Goal: Task Accomplishment & Management: Use online tool/utility

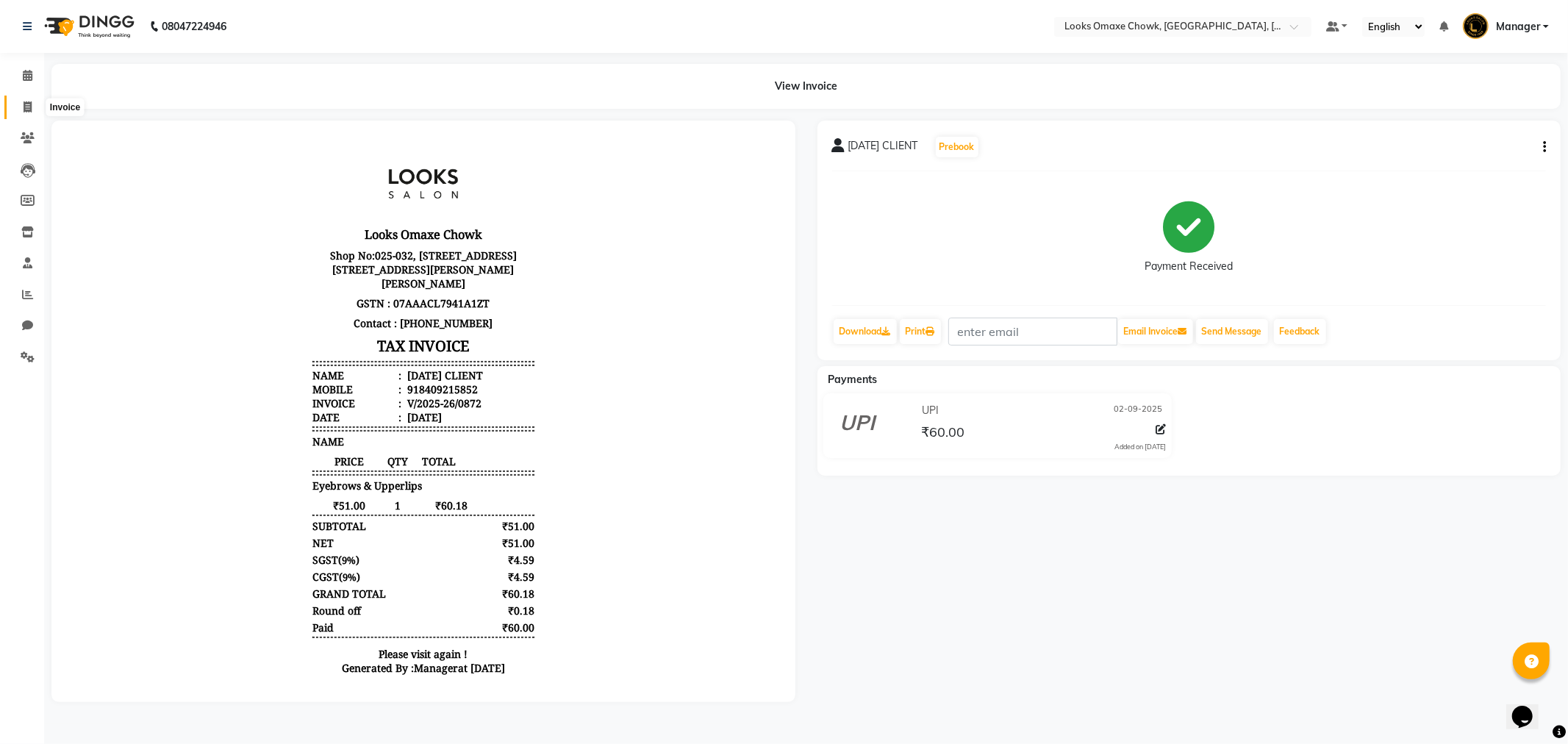
drag, startPoint x: 0, startPoint y: 0, endPoint x: 22, endPoint y: 102, distance: 104.3
click at [24, 102] on icon at bounding box center [28, 107] width 8 height 11
select select "service"
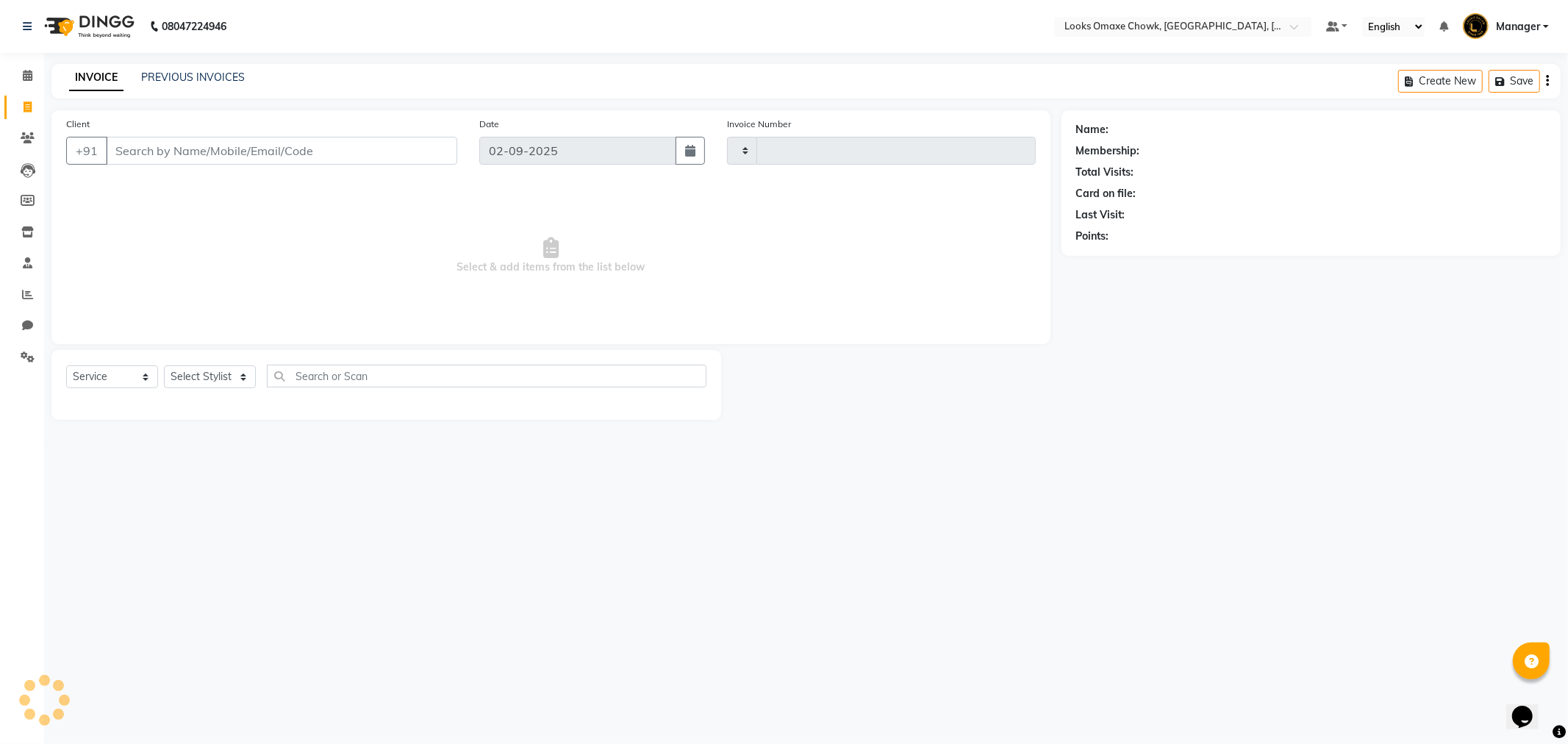
type input "0873"
select select "8121"
click at [220, 151] on input "Client" at bounding box center [281, 151] width 351 height 28
click at [260, 157] on input "8448974668" at bounding box center [244, 151] width 276 height 28
click at [252, 210] on span "Select & add items from the list below" at bounding box center [551, 256] width 970 height 147
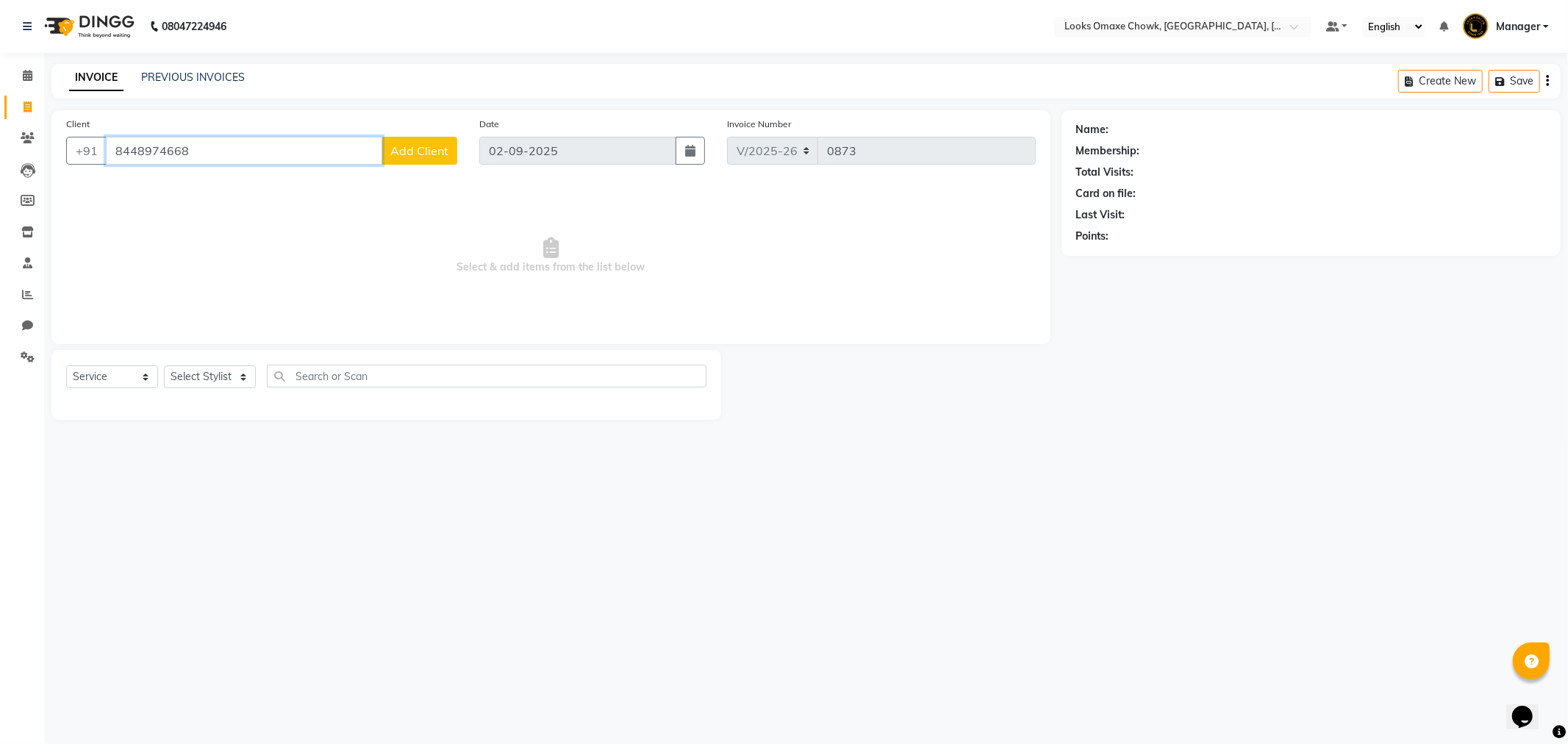
click at [221, 160] on input "8448974668" at bounding box center [244, 151] width 276 height 28
click at [243, 154] on input "8448974668" at bounding box center [244, 151] width 276 height 28
click at [276, 151] on input "8448974668" at bounding box center [244, 151] width 276 height 28
click at [333, 231] on span "Select & add items from the list below" at bounding box center [551, 256] width 970 height 147
click at [221, 150] on input "8448974668" at bounding box center [244, 151] width 276 height 28
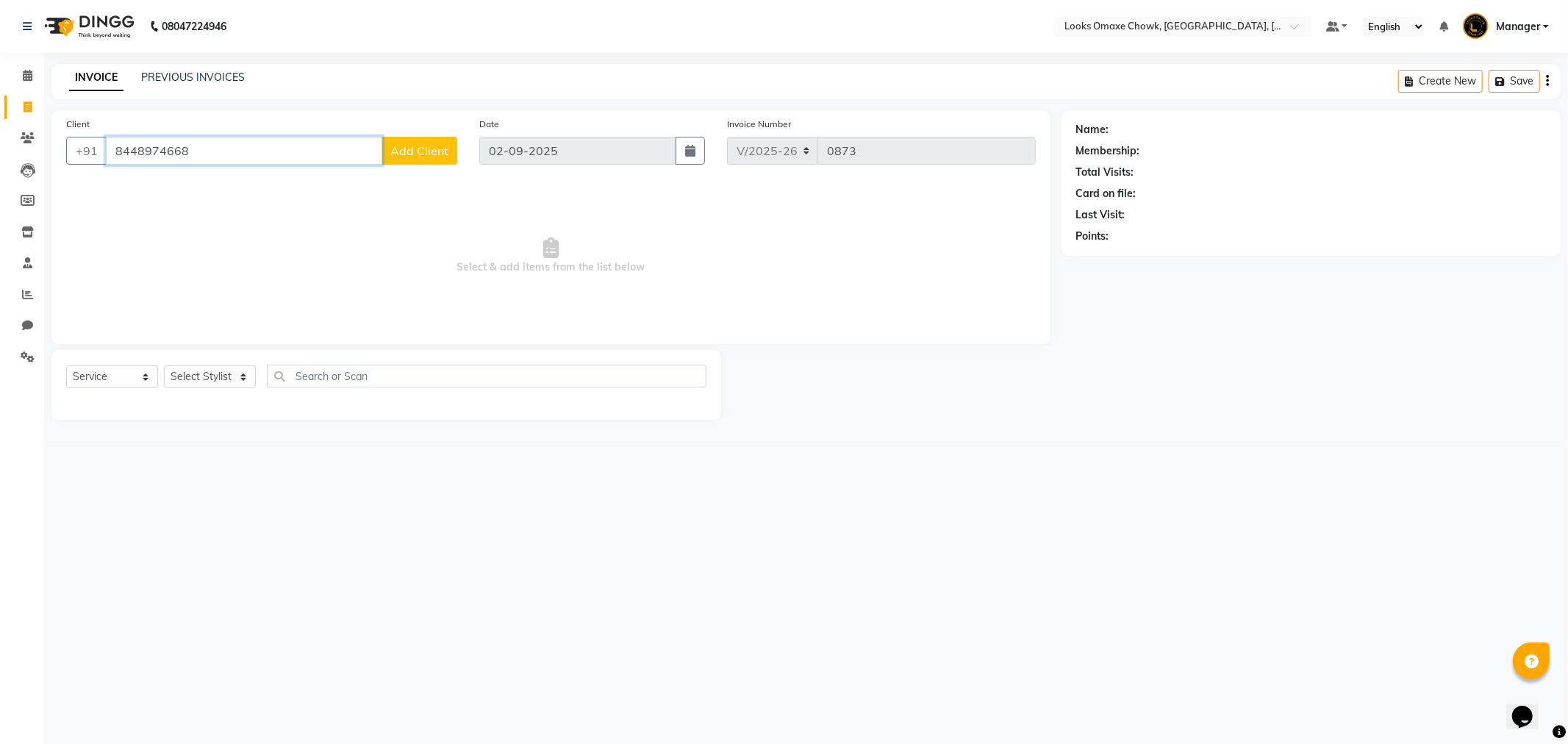
click at [321, 149] on input "8448974668" at bounding box center [244, 151] width 276 height 28
type input "8"
type input "8448974668"
click at [420, 149] on span "Add Client" at bounding box center [419, 150] width 58 height 15
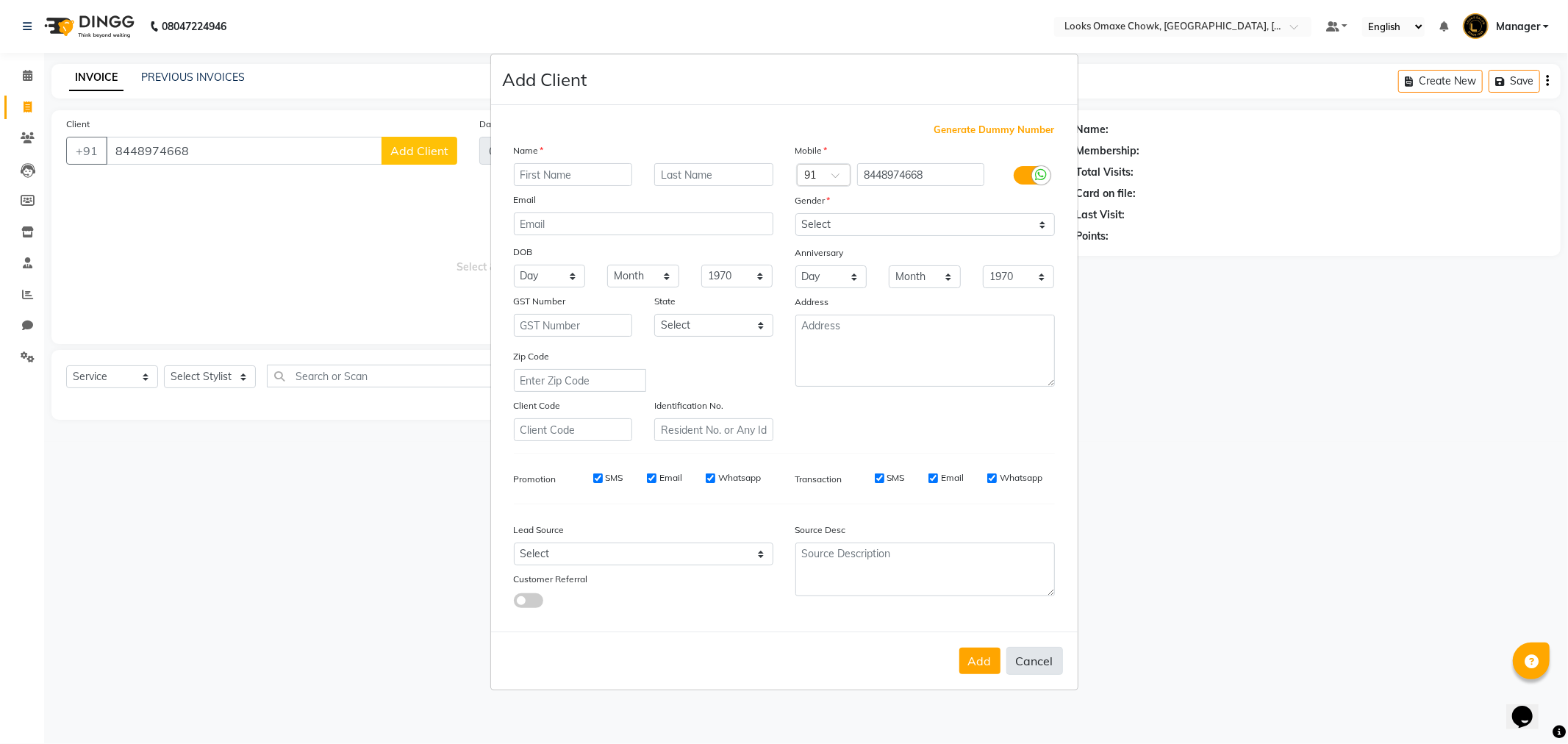
click at [1034, 657] on button "Cancel" at bounding box center [1034, 661] width 56 height 28
select select
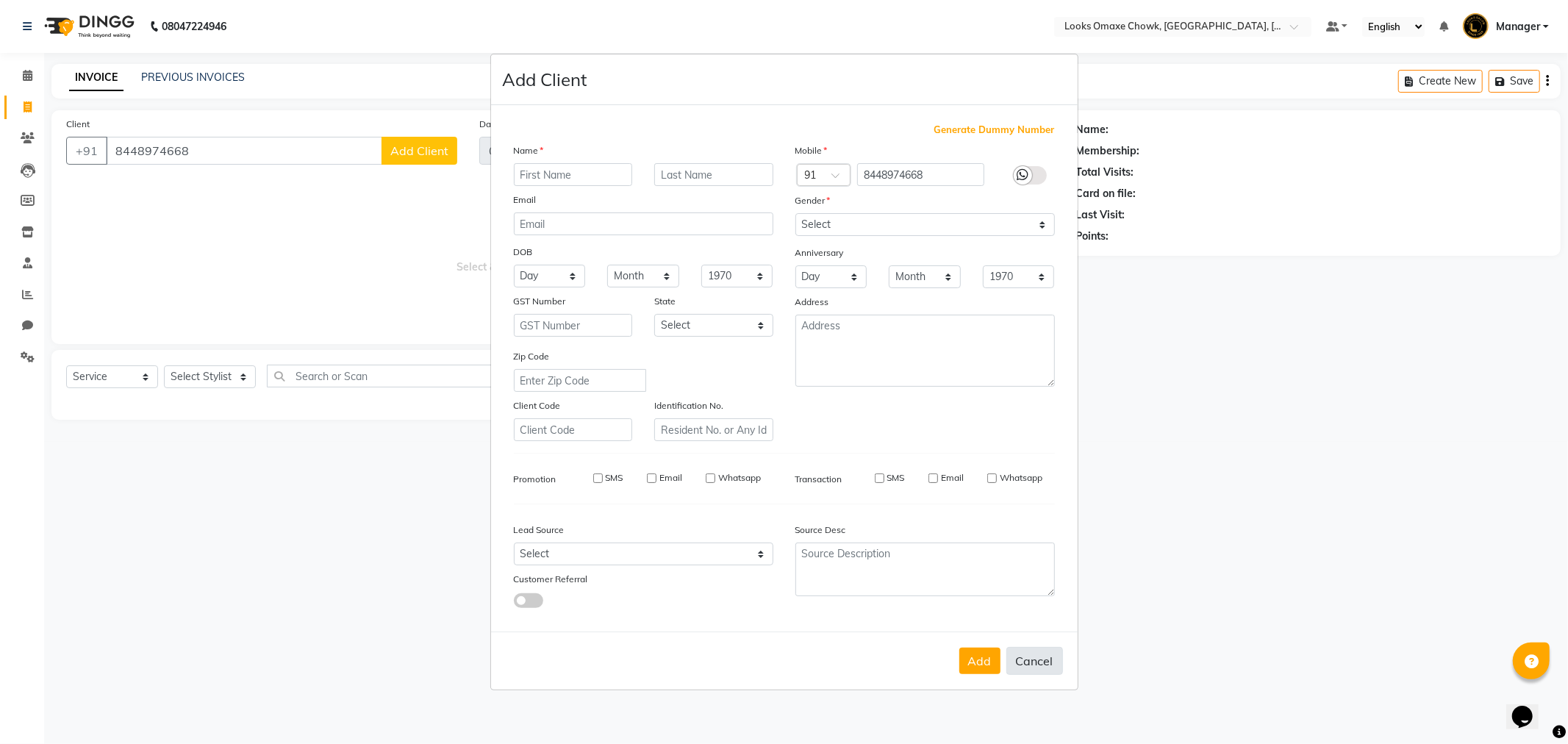
select select
checkbox input "false"
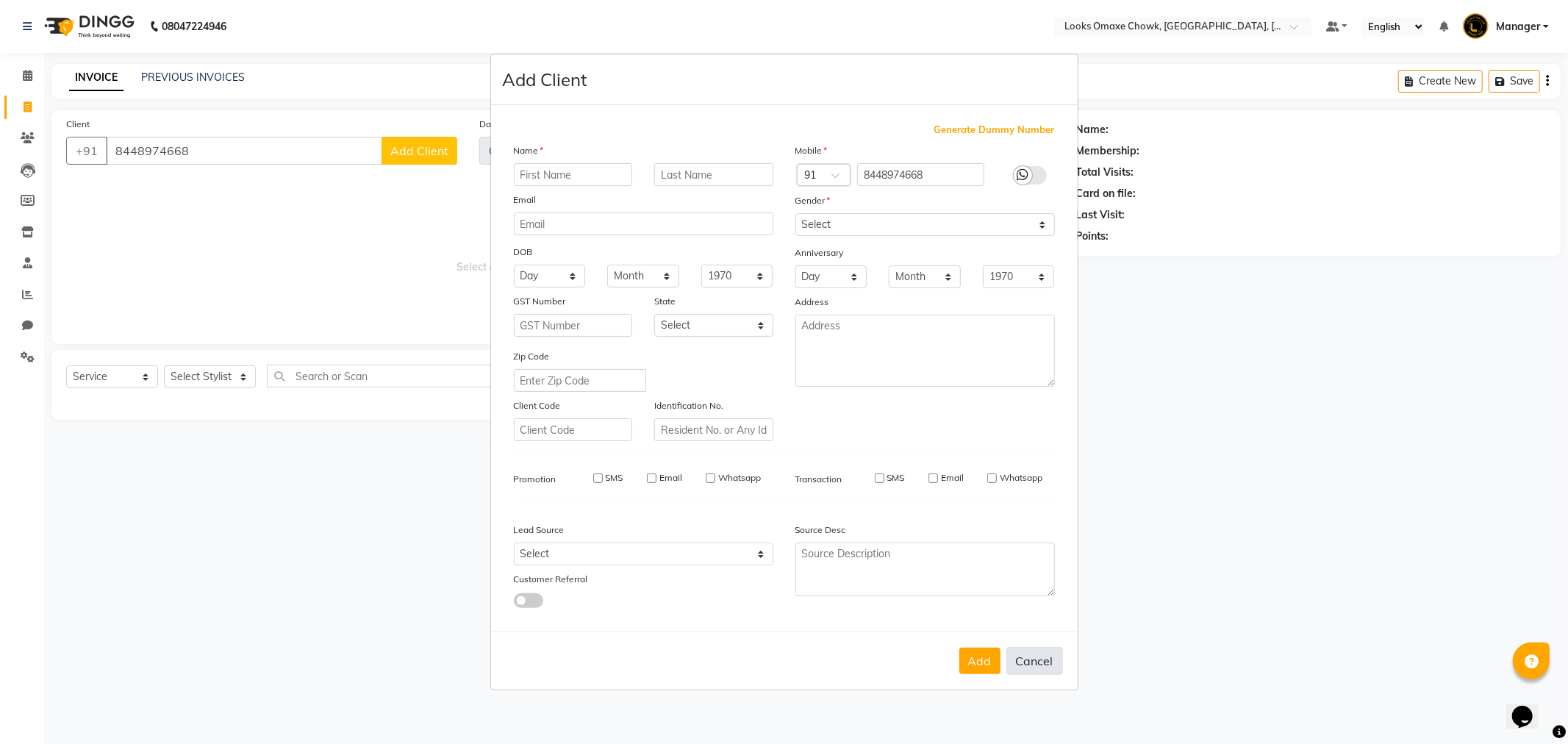
checkbox input "false"
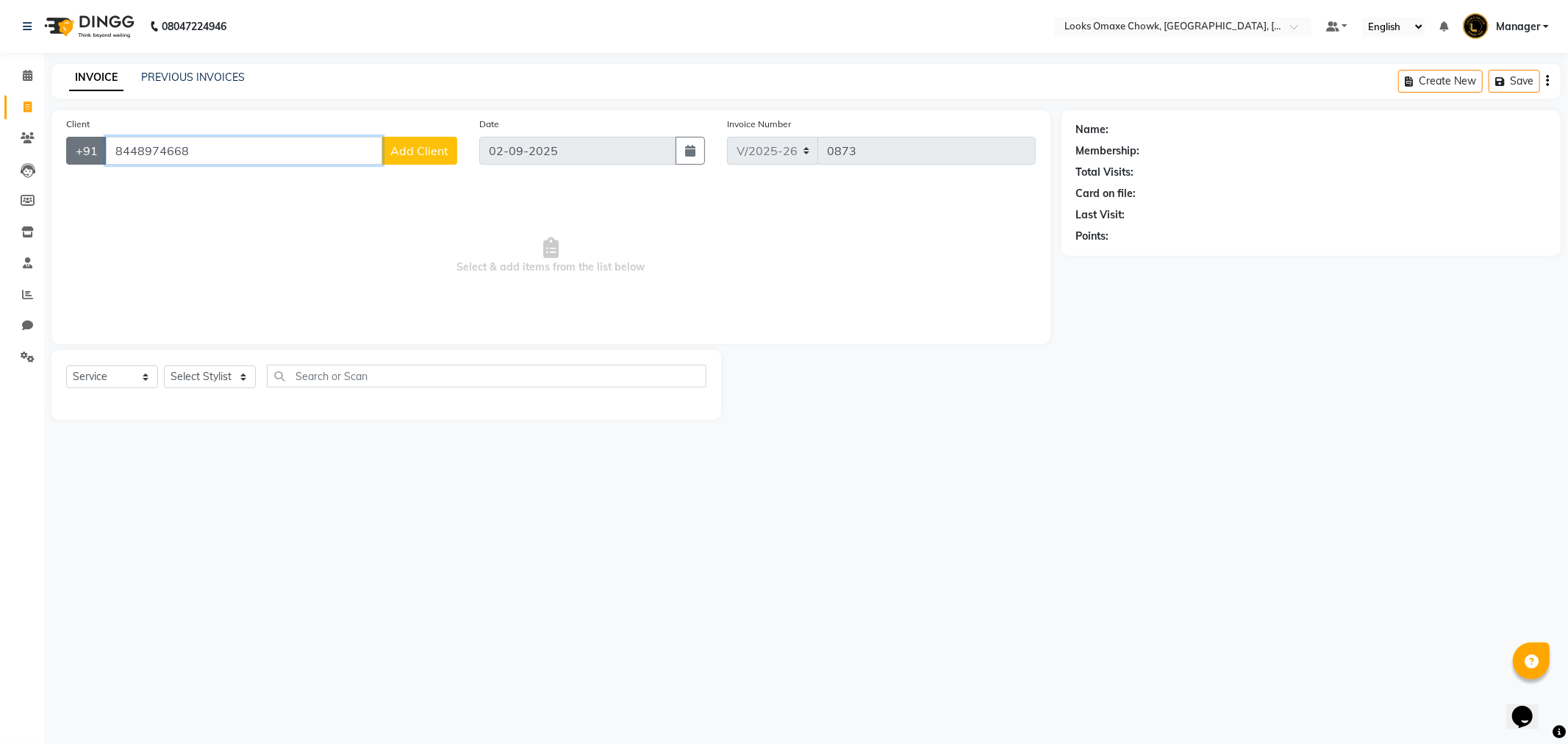
drag, startPoint x: 263, startPoint y: 151, endPoint x: 84, endPoint y: 140, distance: 179.3
click at [85, 140] on div "[PHONE_NUMBER] Add Client" at bounding box center [261, 151] width 391 height 28
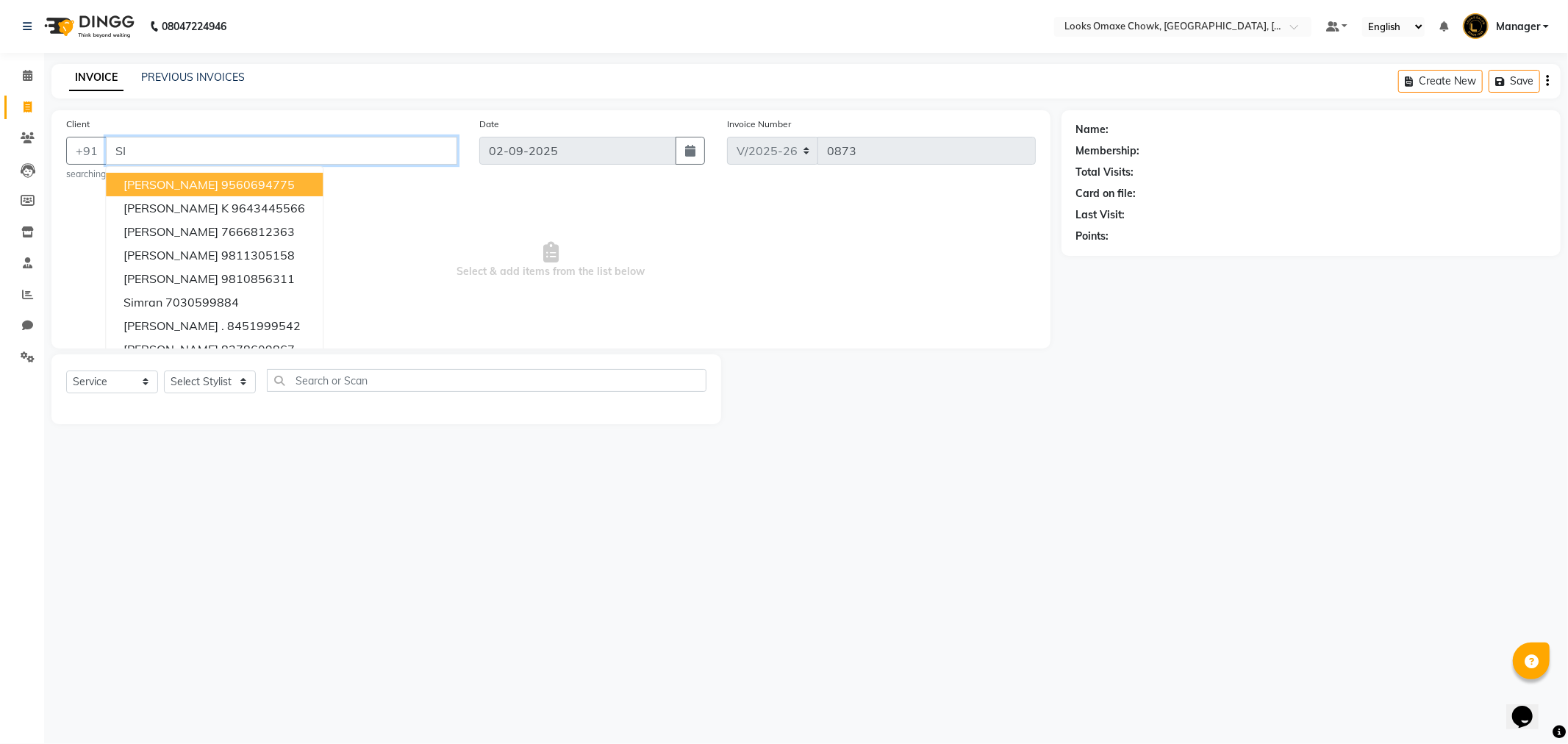
type input "S"
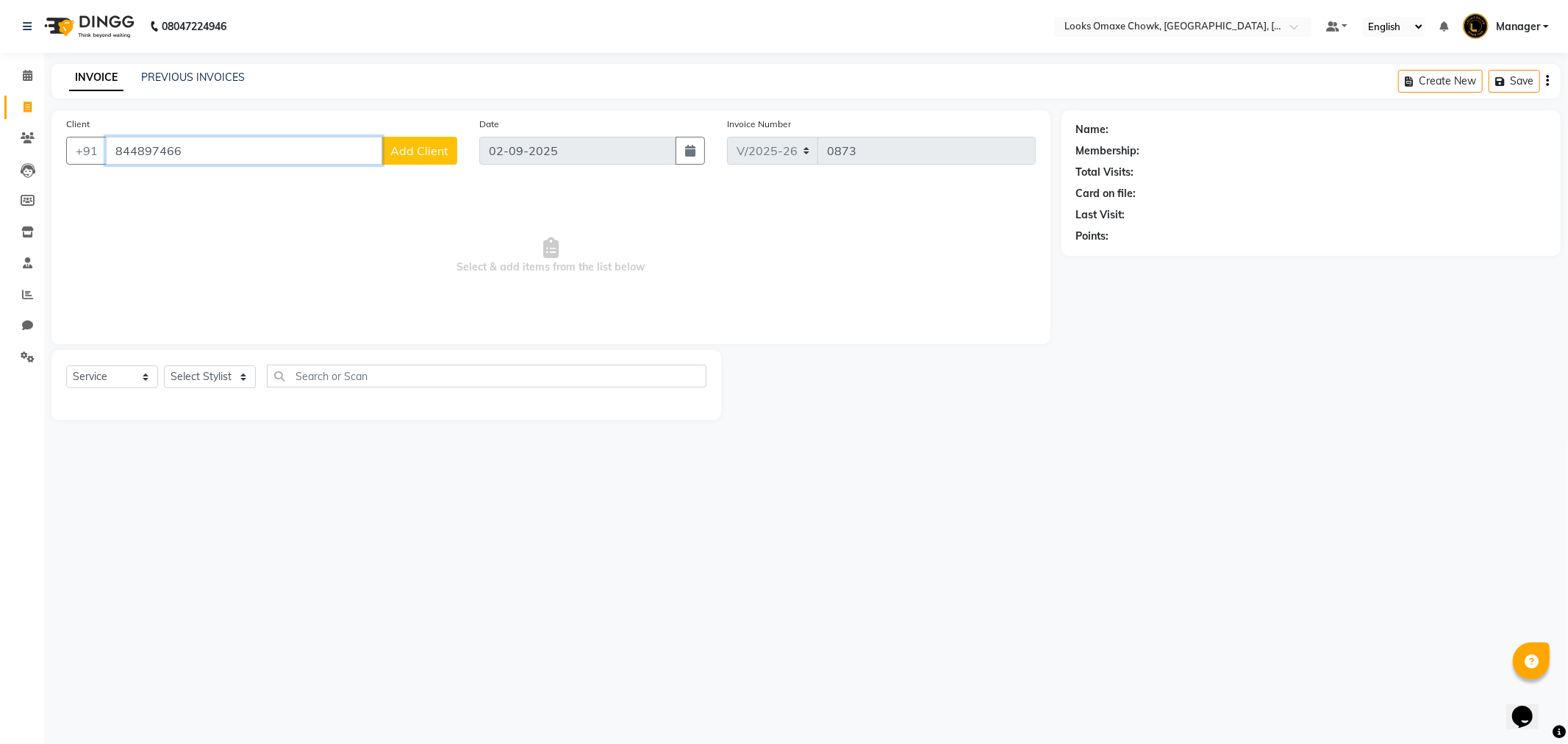
type input "8448974668"
click at [412, 144] on span "Add Client" at bounding box center [419, 150] width 58 height 15
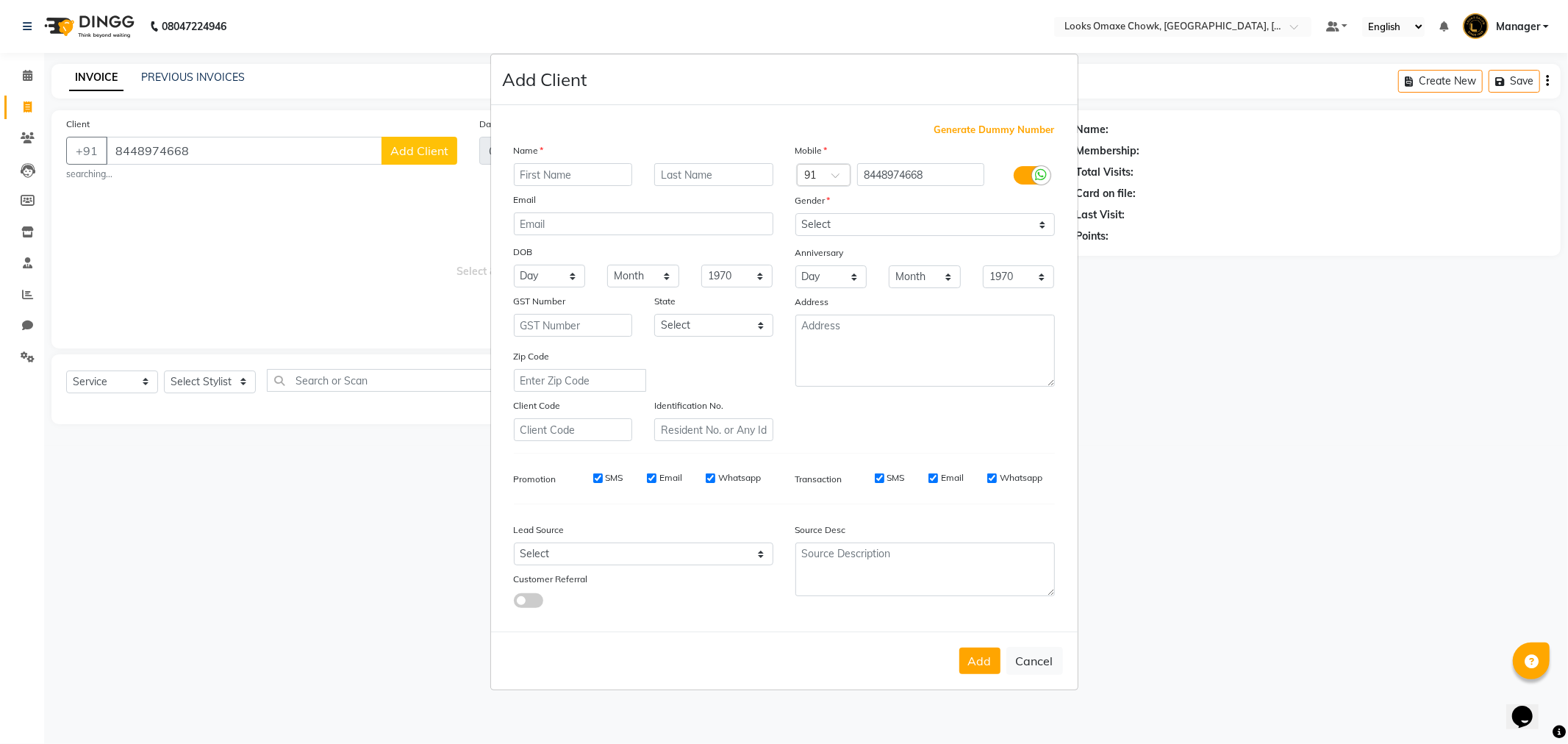
click at [568, 172] on input "text" at bounding box center [573, 174] width 119 height 23
type input "D"
drag, startPoint x: 584, startPoint y: 175, endPoint x: 685, endPoint y: 177, distance: 101.0
click at [598, 175] on input "[PERSON_NAME]" at bounding box center [573, 174] width 119 height 23
type input "[PERSON_NAME]"
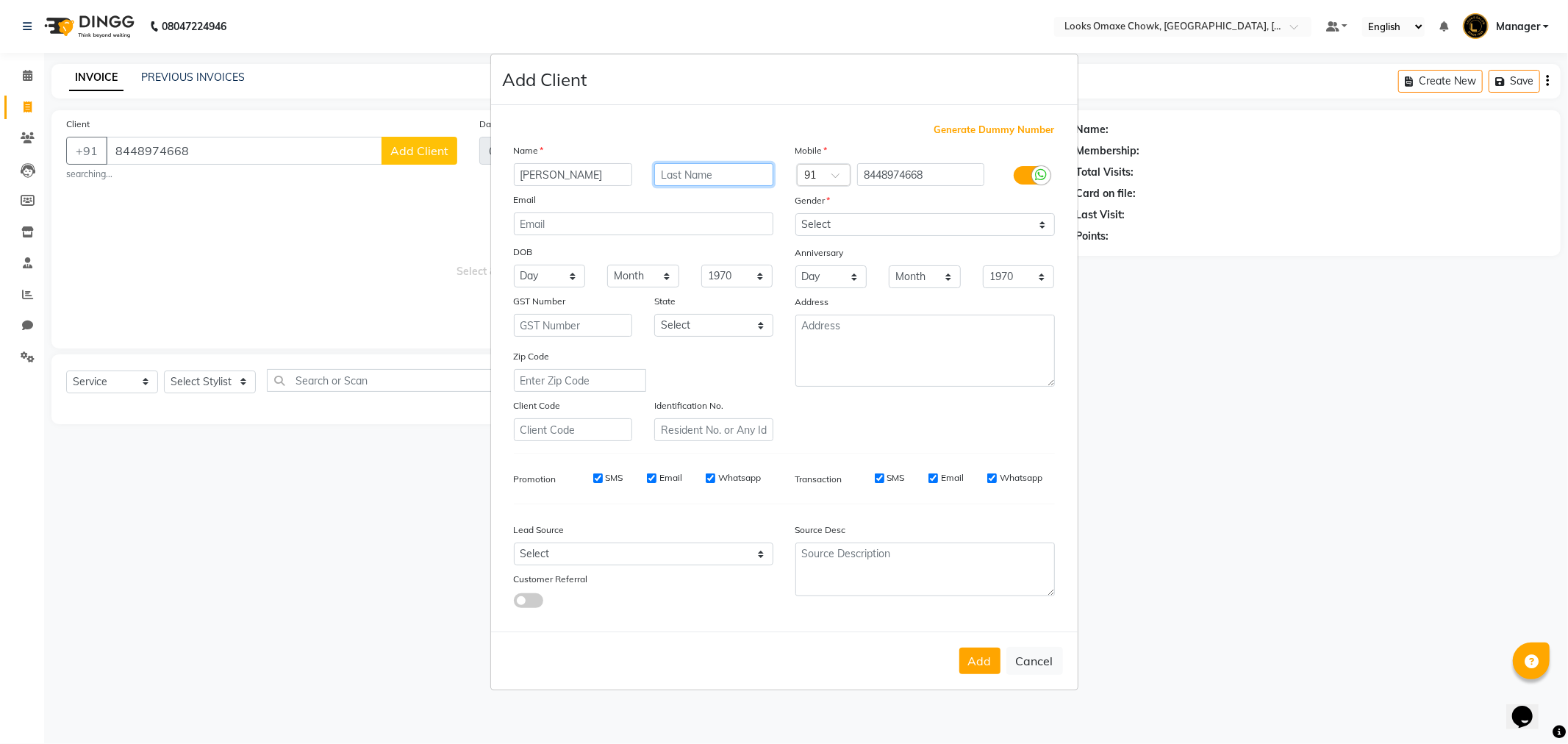
click at [693, 172] on input "text" at bounding box center [713, 174] width 119 height 23
type input "CLIENT"
click at [885, 349] on textarea at bounding box center [925, 350] width 260 height 72
type textarea "OMAXE MALL"
click at [746, 326] on select "Select [GEOGRAPHIC_DATA] [GEOGRAPHIC_DATA] [GEOGRAPHIC_DATA] [GEOGRAPHIC_DATA] …" at bounding box center [713, 325] width 119 height 23
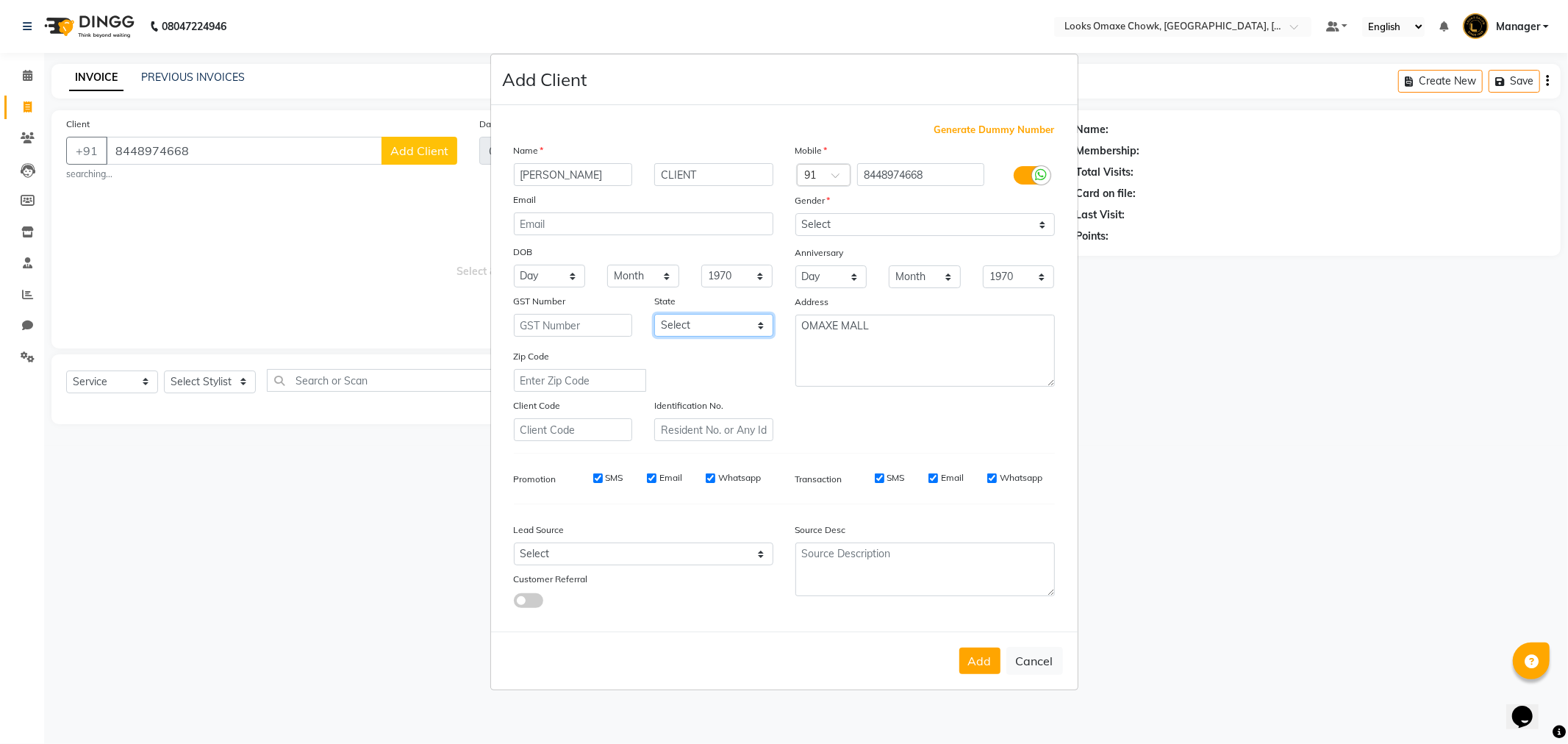
select select "10"
click at [654, 314] on select "Select [GEOGRAPHIC_DATA] [GEOGRAPHIC_DATA] [GEOGRAPHIC_DATA] [GEOGRAPHIC_DATA] …" at bounding box center [713, 325] width 119 height 23
click at [1039, 221] on select "Select [DEMOGRAPHIC_DATA] [DEMOGRAPHIC_DATA] Other Prefer Not To Say" at bounding box center [925, 224] width 260 height 23
select select "[DEMOGRAPHIC_DATA]"
click at [795, 213] on select "Select [DEMOGRAPHIC_DATA] [DEMOGRAPHIC_DATA] Other Prefer Not To Say" at bounding box center [925, 224] width 260 height 23
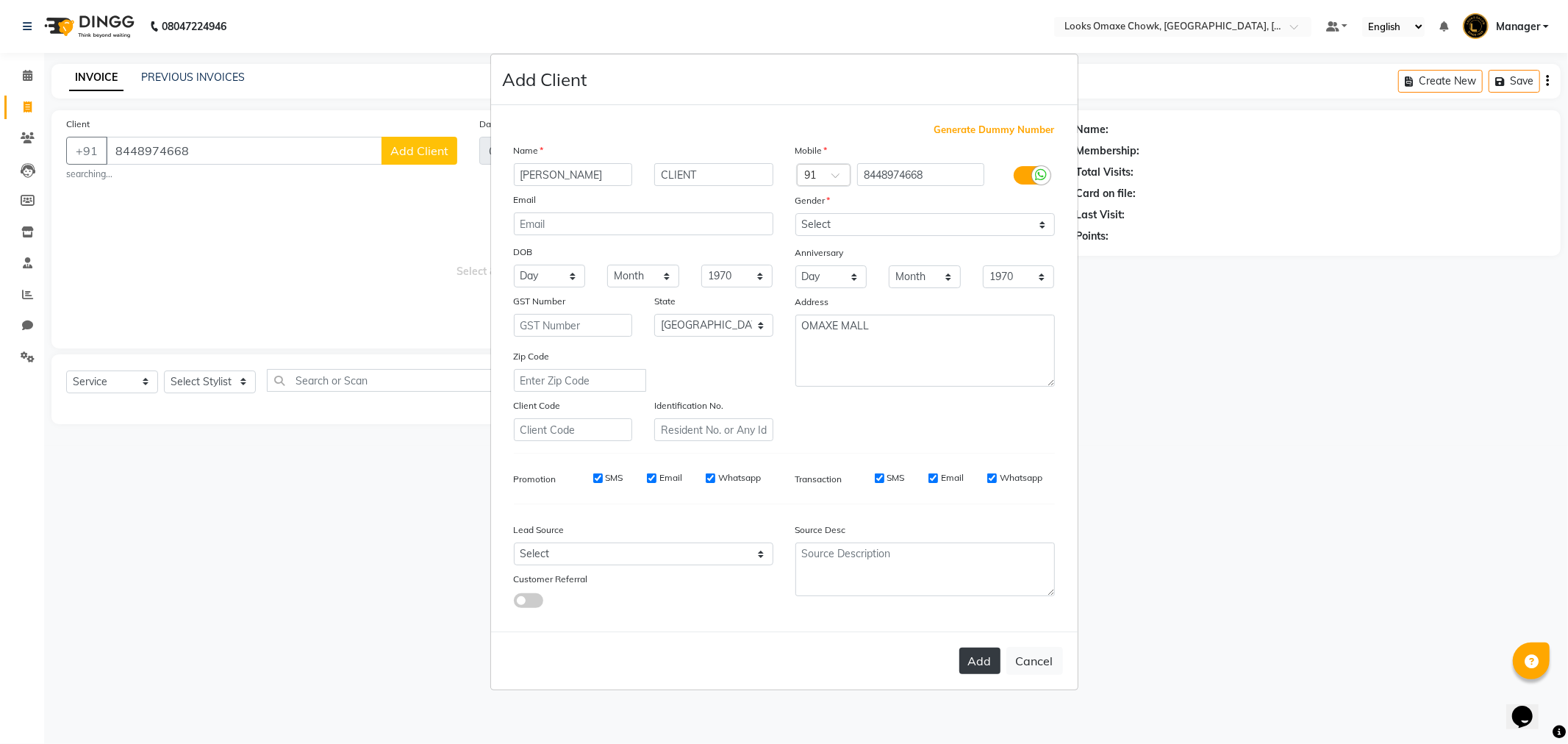
click at [989, 654] on button "Add" at bounding box center [980, 660] width 41 height 27
select select
select select "null"
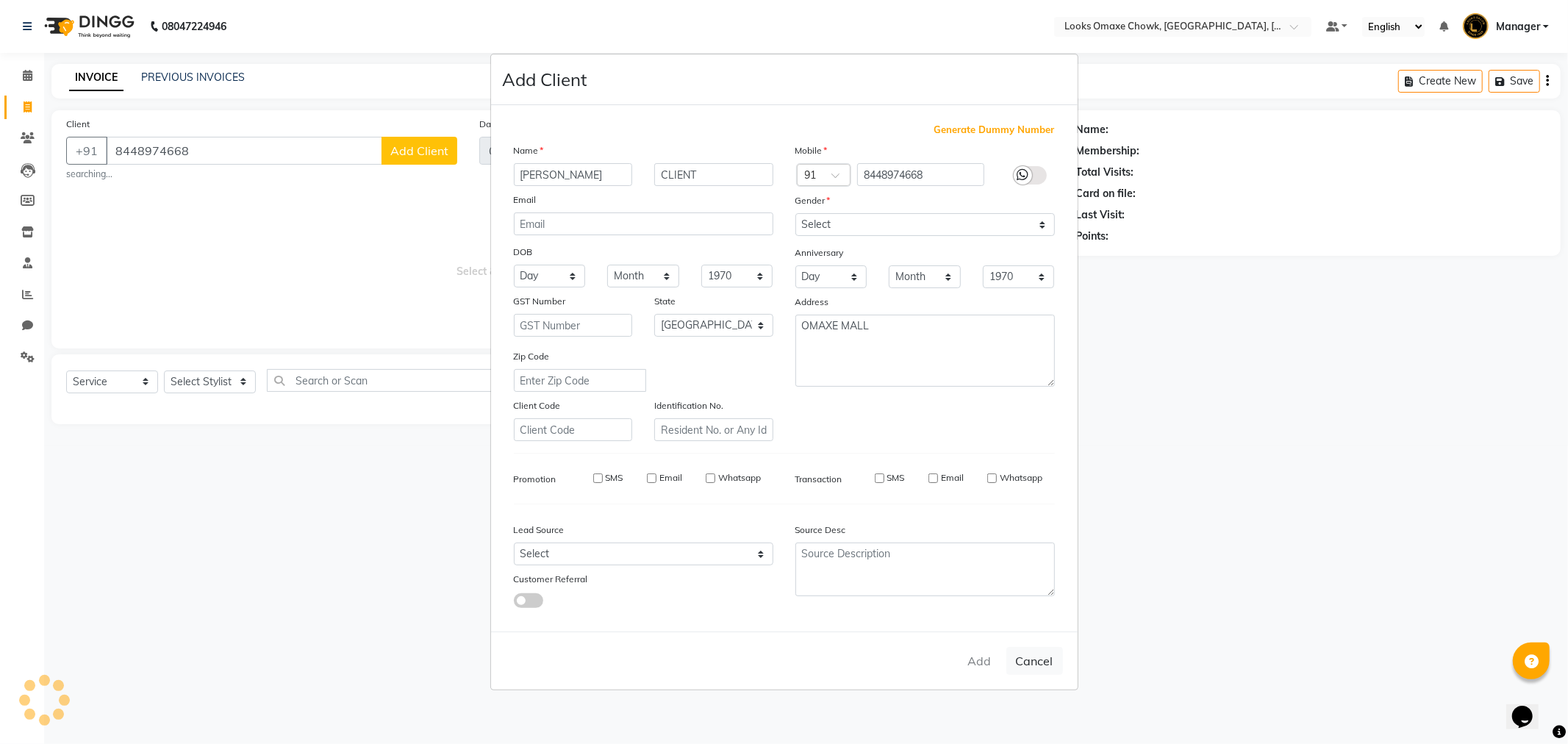
select select
checkbox input "false"
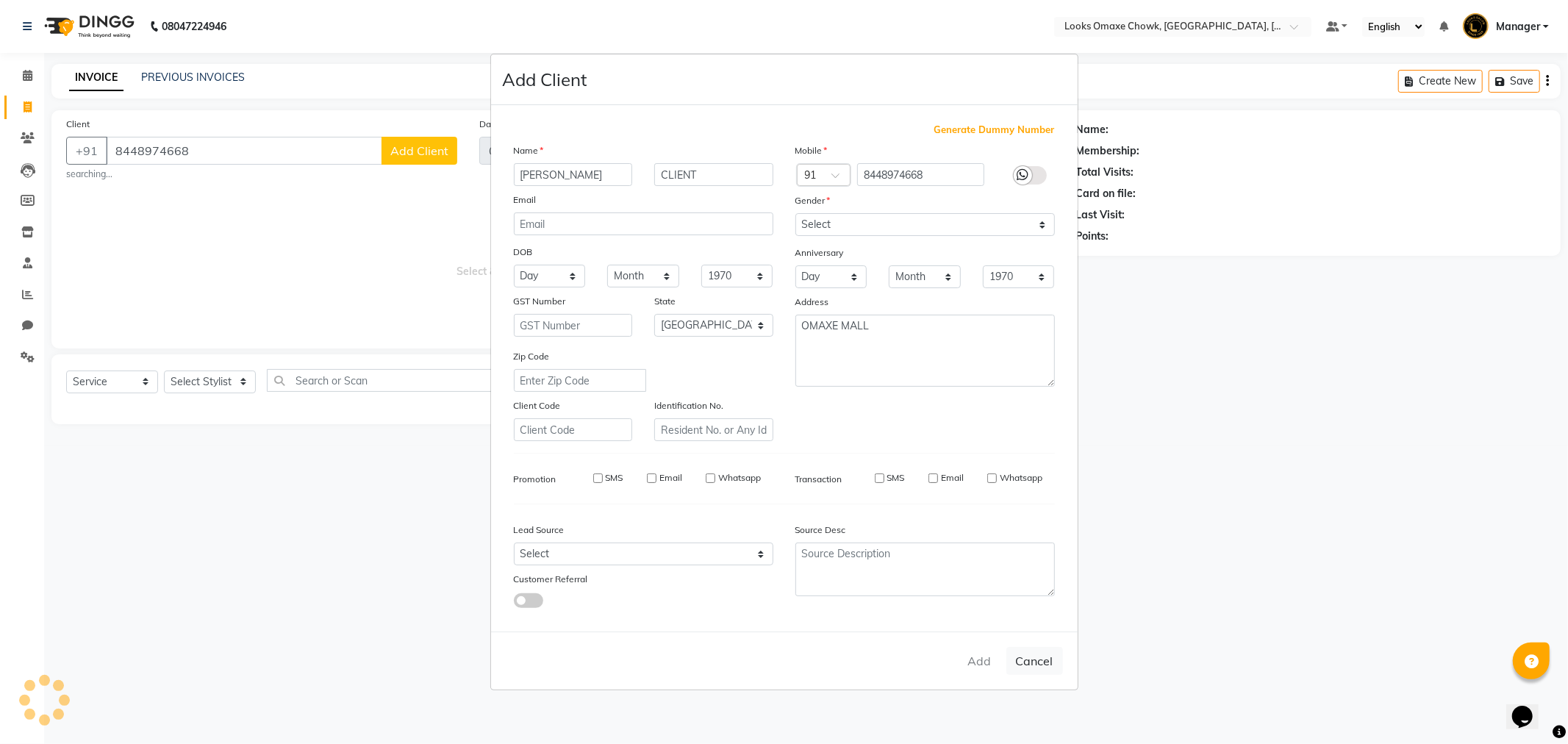
checkbox input "false"
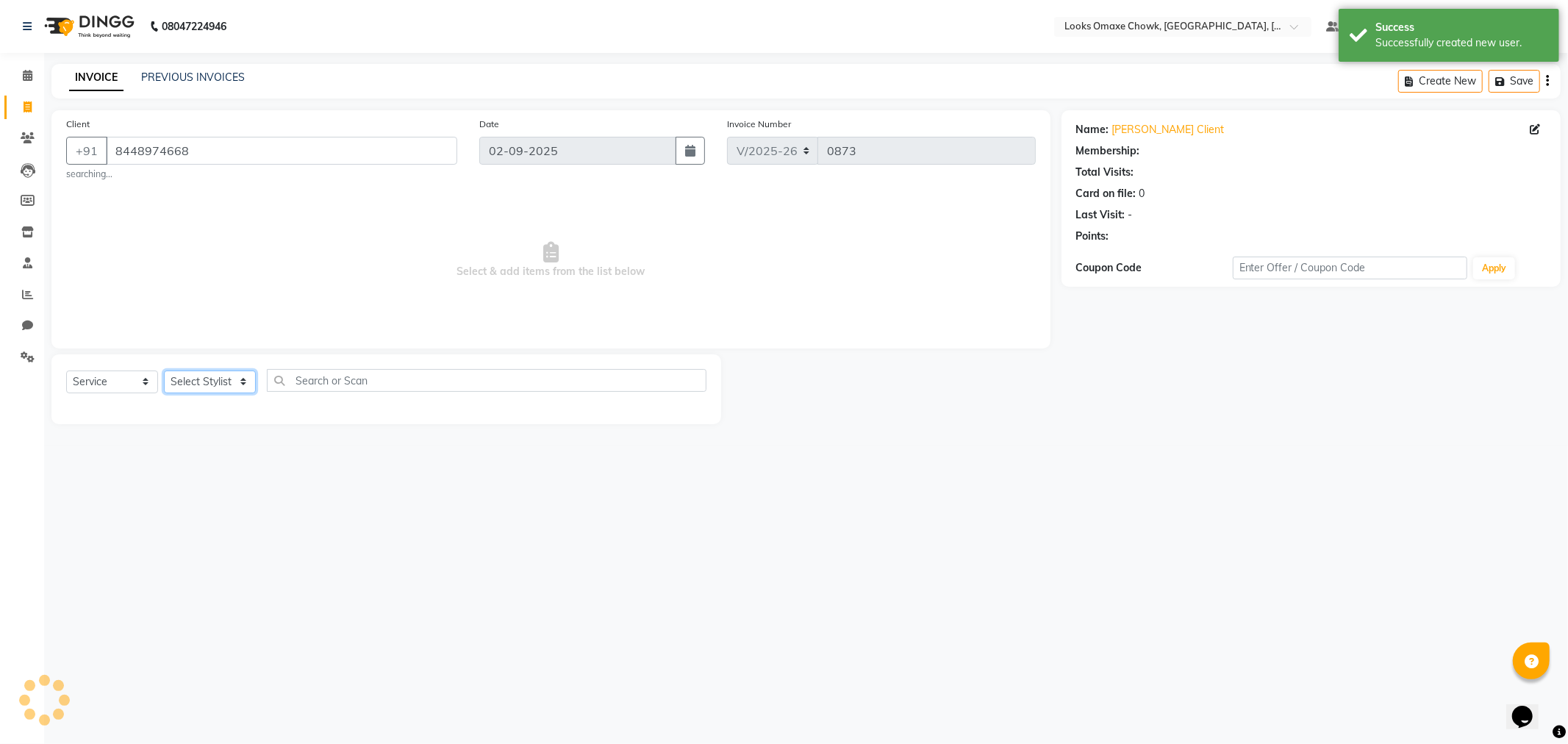
click at [230, 386] on select "Select Stylist [PERSON_NAME] [PERSON_NAME] [PERSON_NAME] Counter_Sales Manager …" at bounding box center [209, 381] width 92 height 23
select select "1: Object"
select select "75650"
click at [164, 370] on select "Select Stylist [PERSON_NAME] [PERSON_NAME] [PERSON_NAME] Counter_Sales Manager …" at bounding box center [209, 381] width 92 height 23
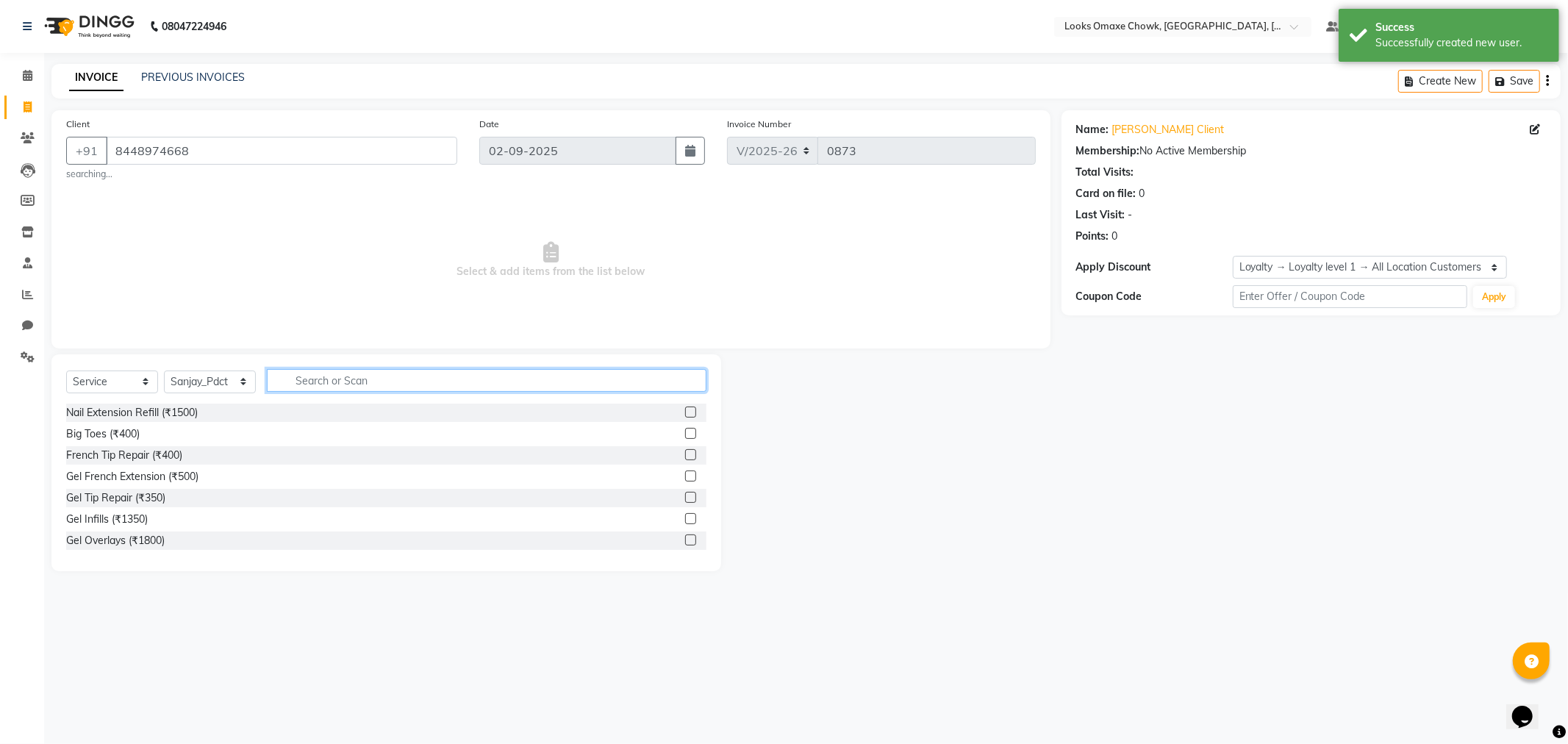
click at [415, 372] on input "text" at bounding box center [485, 380] width 439 height 23
type input "WASH"
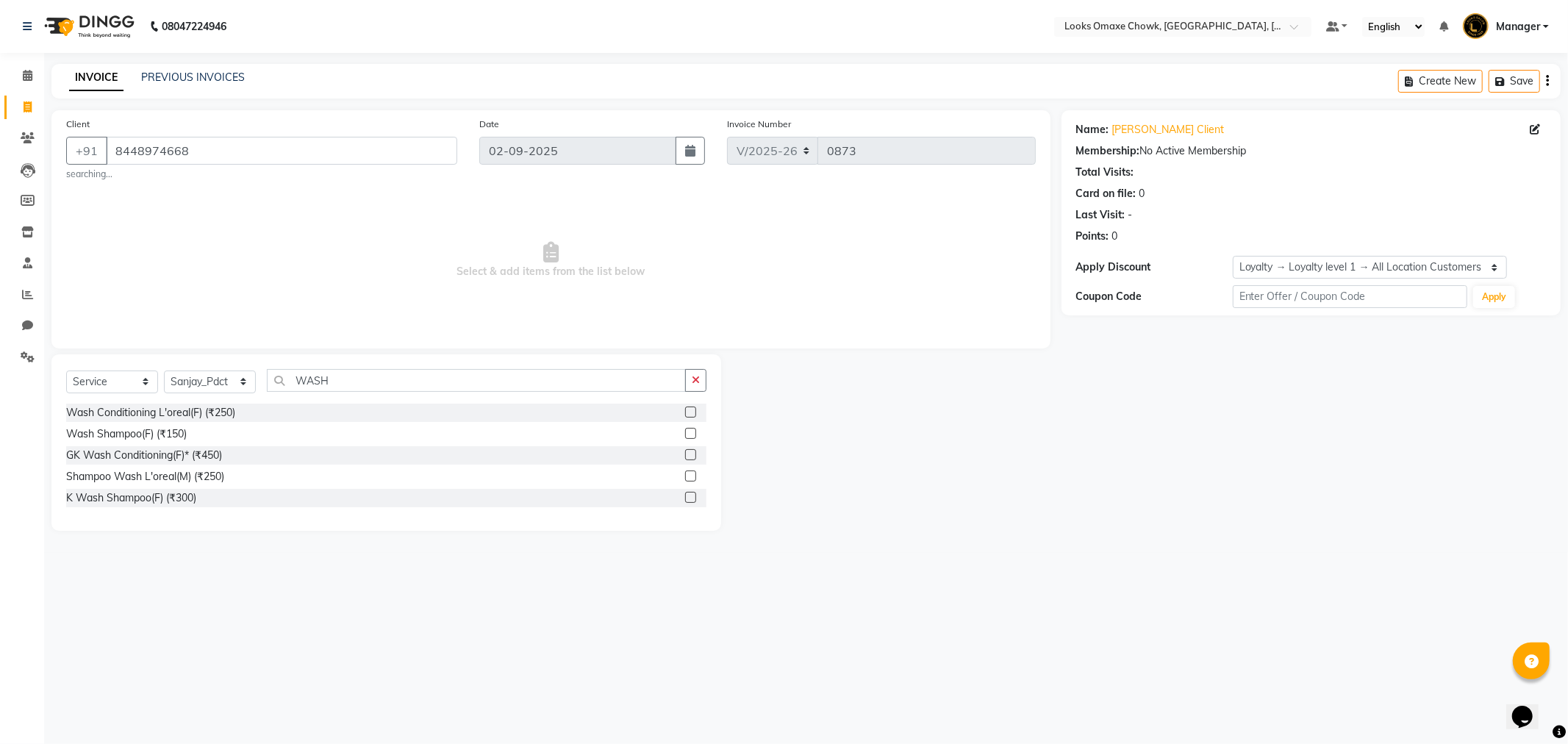
click at [696, 409] on div at bounding box center [696, 412] width 22 height 19
click at [689, 406] on div at bounding box center [696, 412] width 22 height 19
click at [684, 414] on div "Wash Conditioning L'oreal(F) (₹250)" at bounding box center [386, 412] width 640 height 19
click at [688, 413] on label at bounding box center [690, 411] width 11 height 11
click at [688, 413] on input "checkbox" at bounding box center [690, 412] width 10 height 10
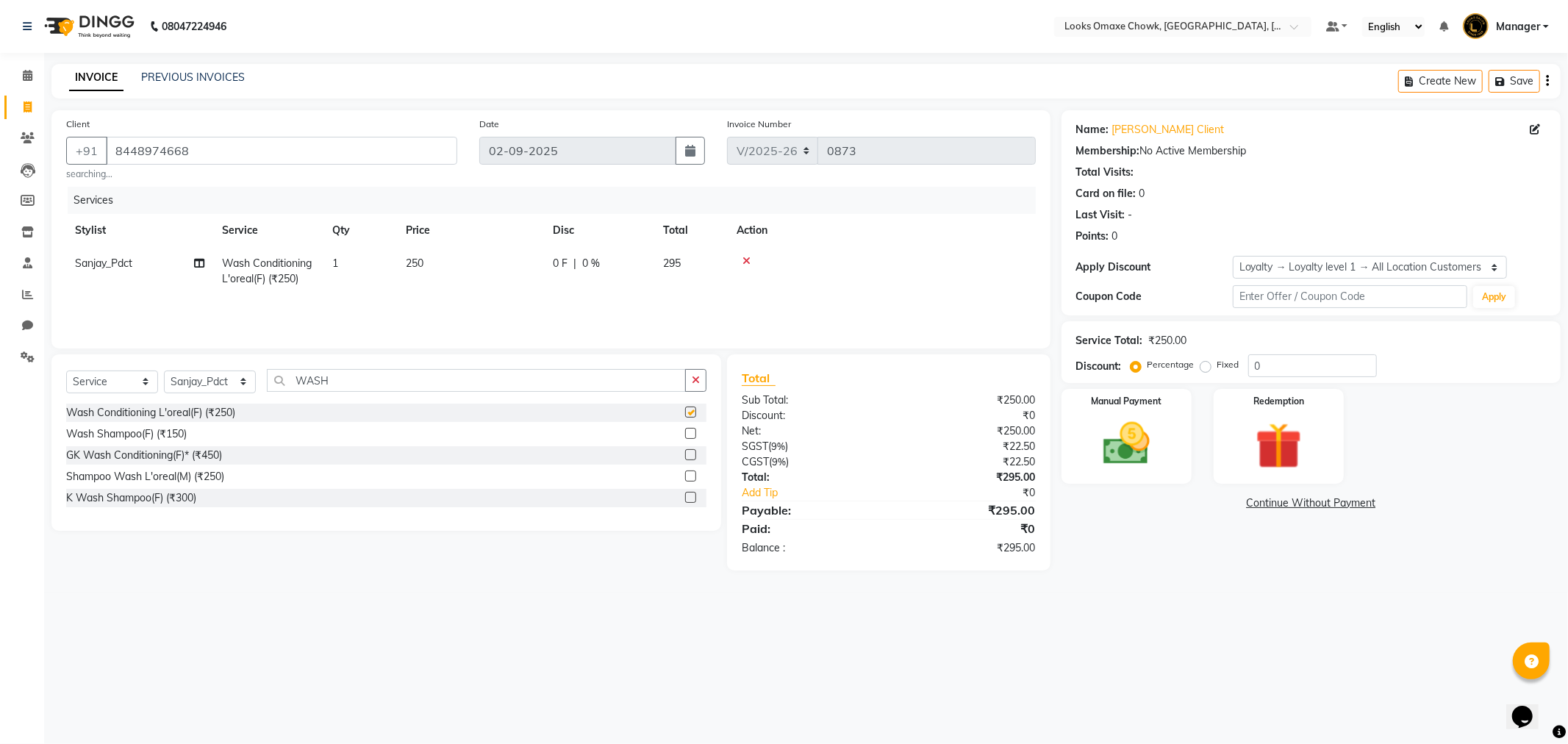
checkbox input "false"
click at [419, 266] on span "250" at bounding box center [414, 262] width 18 height 13
select select "75650"
click at [512, 266] on input "250" at bounding box center [539, 266] width 129 height 23
type input "2"
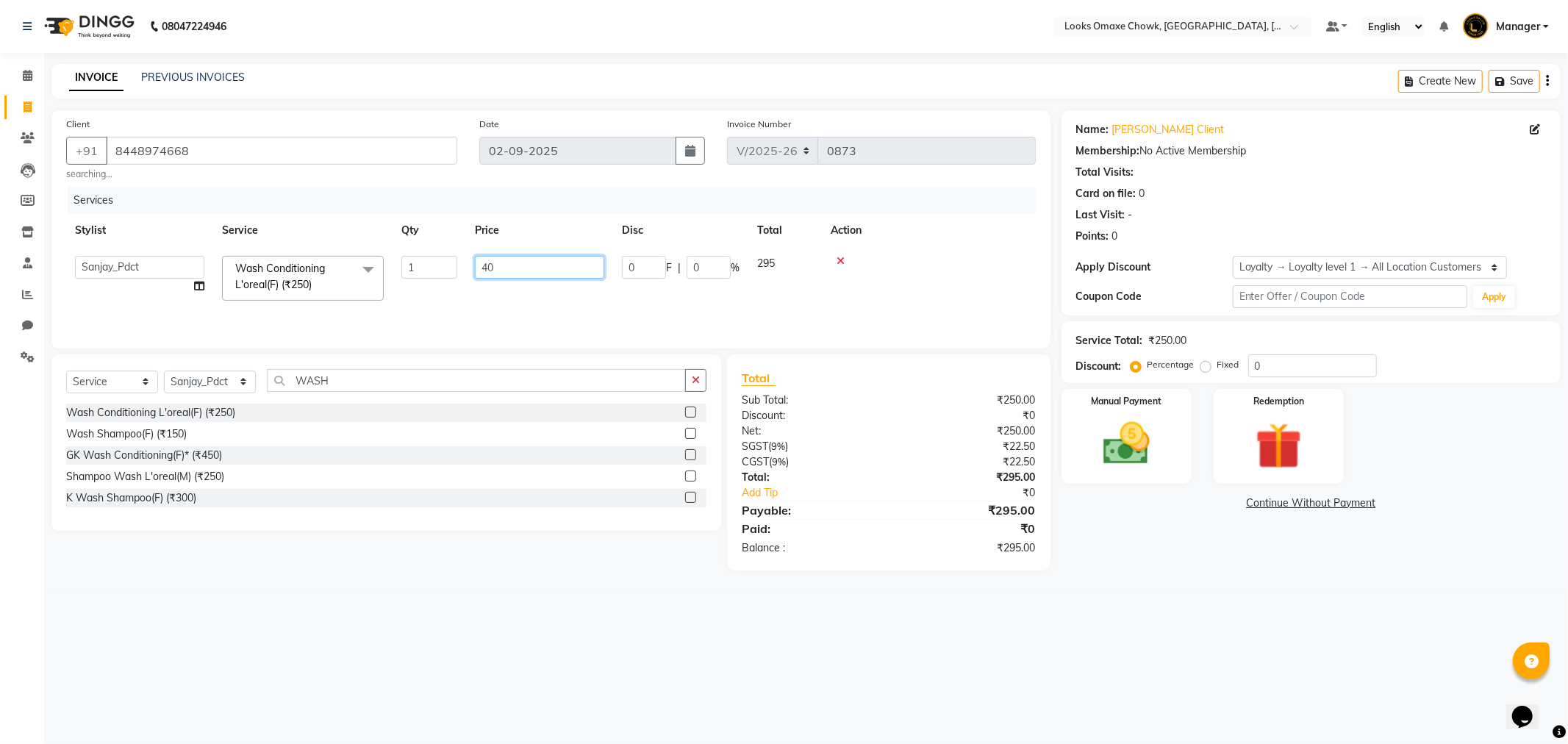
type input "400"
click at [674, 295] on tr "Aditya_mrg [PERSON_NAME] [PERSON_NAME] Counter_Sales Manager [PERSON_NAME] Sanj…" at bounding box center [551, 277] width 970 height 62
click at [1326, 641] on div "08047224946 Select Location × Looks Omaxe Chowk, [GEOGRAPHIC_DATA], [GEOGRAPHIC…" at bounding box center [784, 372] width 1568 height 744
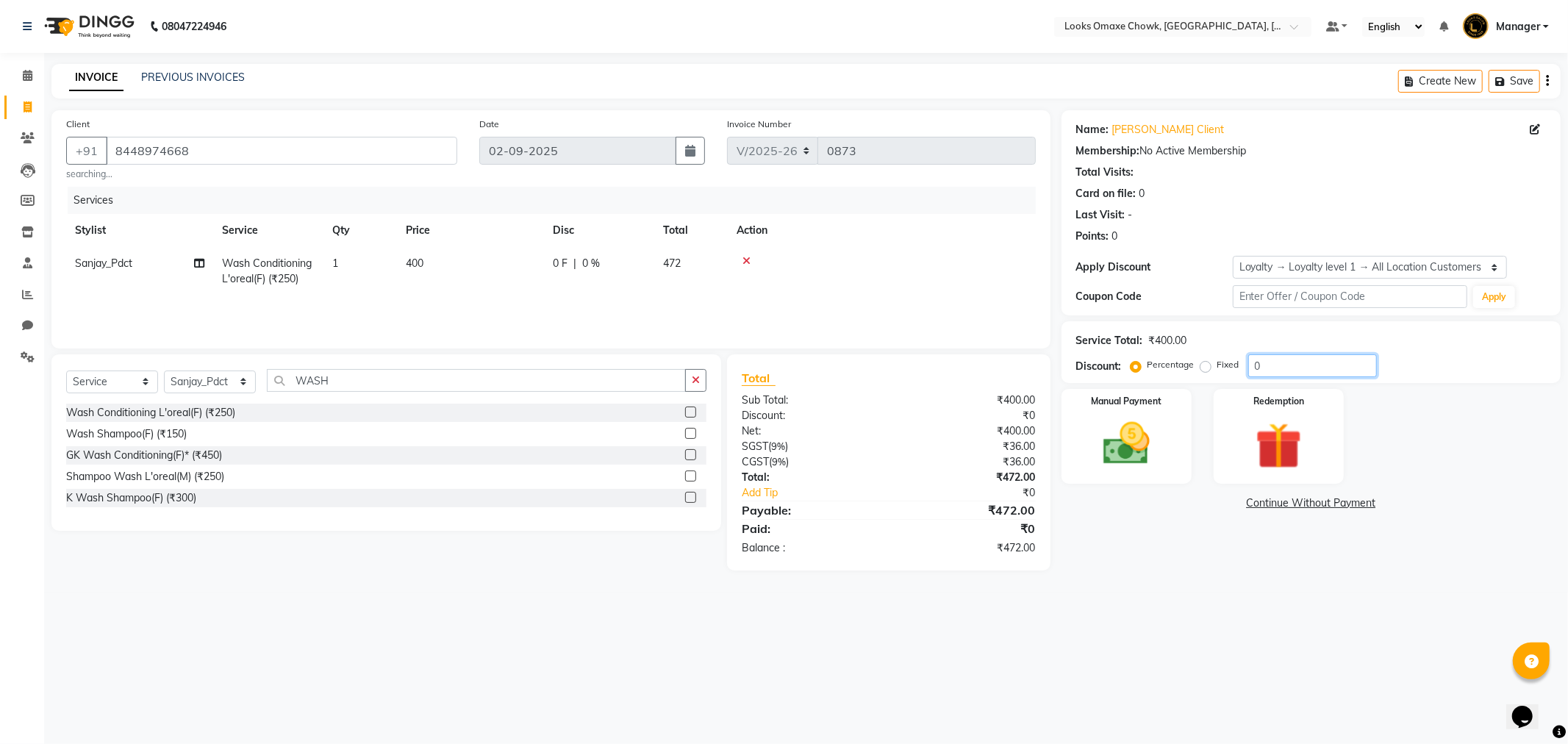
click at [1310, 368] on input "0" at bounding box center [1312, 365] width 128 height 23
type input "50"
click at [1123, 439] on img at bounding box center [1127, 444] width 79 height 56
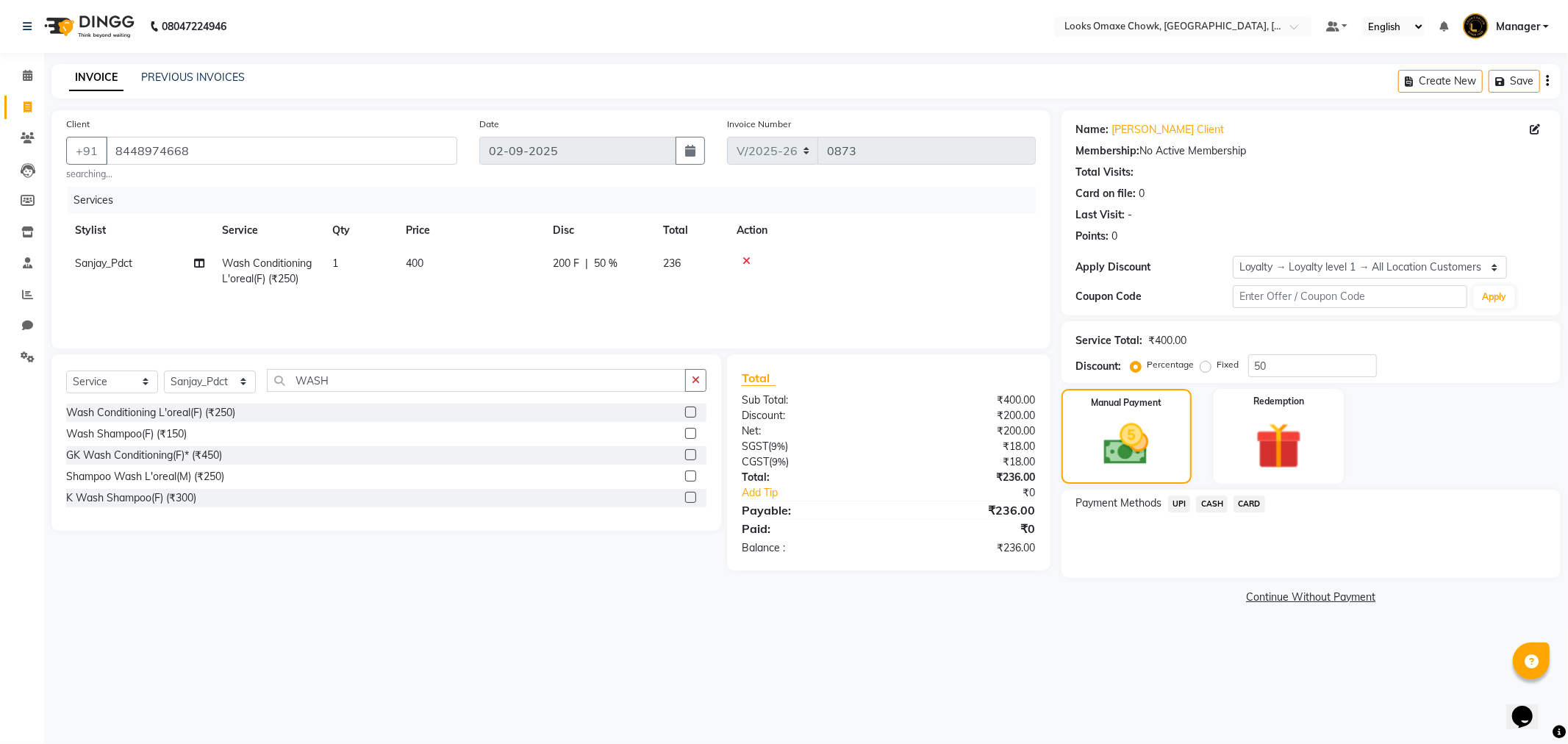
click at [1180, 504] on span "UPI" at bounding box center [1179, 503] width 23 height 17
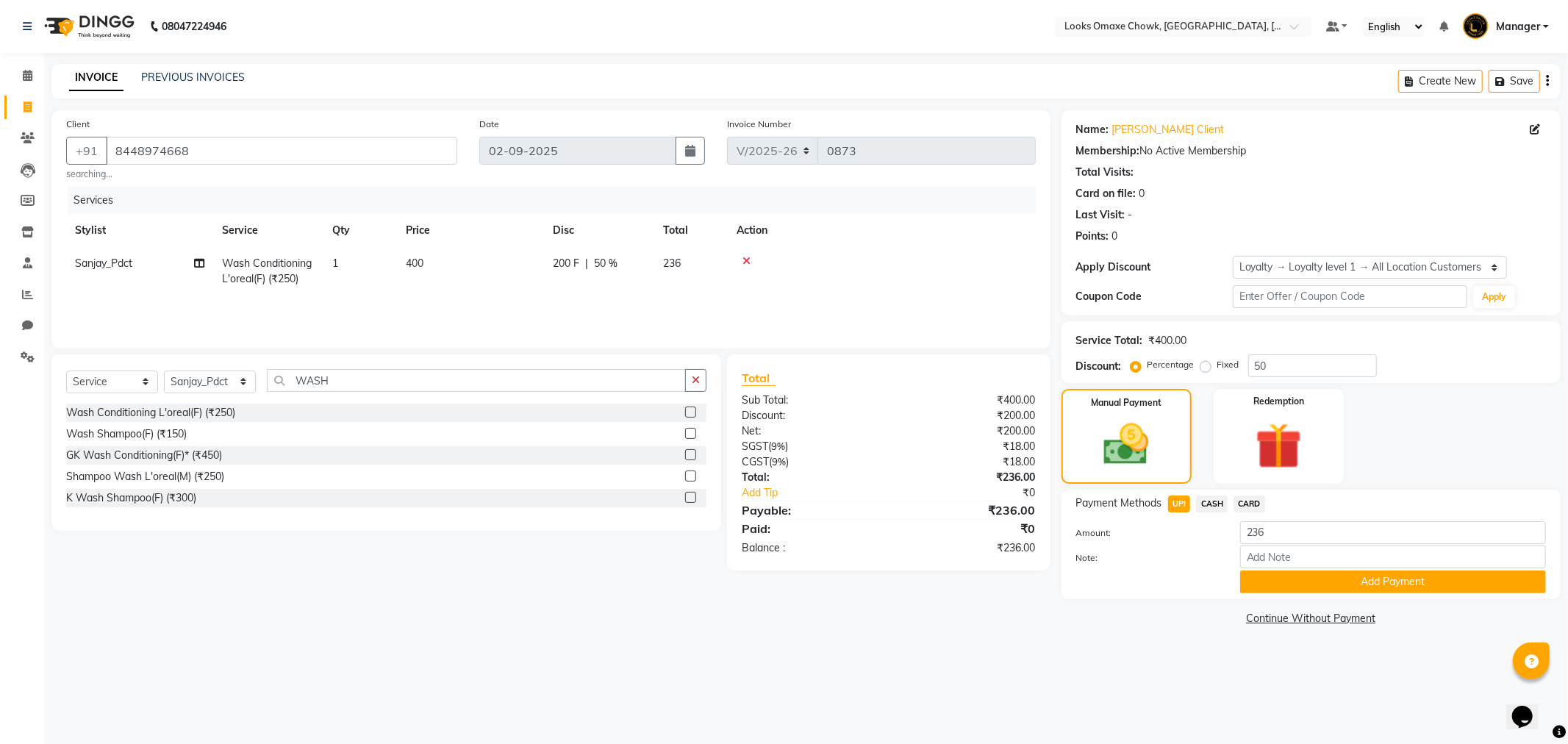
click at [307, 262] on span "Wash Conditioning L'oreal(F) (₹250)" at bounding box center [266, 270] width 90 height 29
select select "75650"
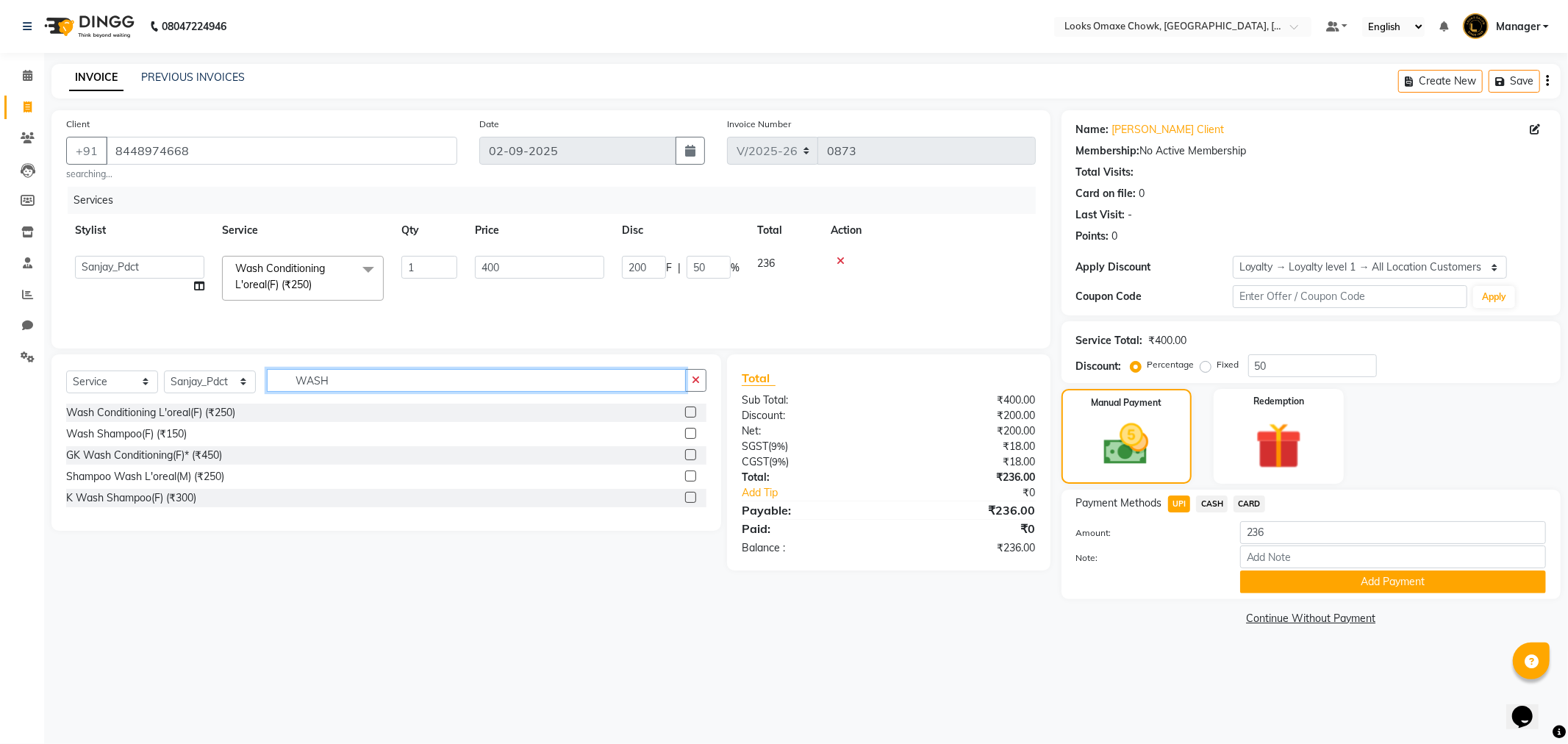
click at [397, 388] on input "WASH" at bounding box center [476, 380] width 419 height 23
type input "W"
type input "L"
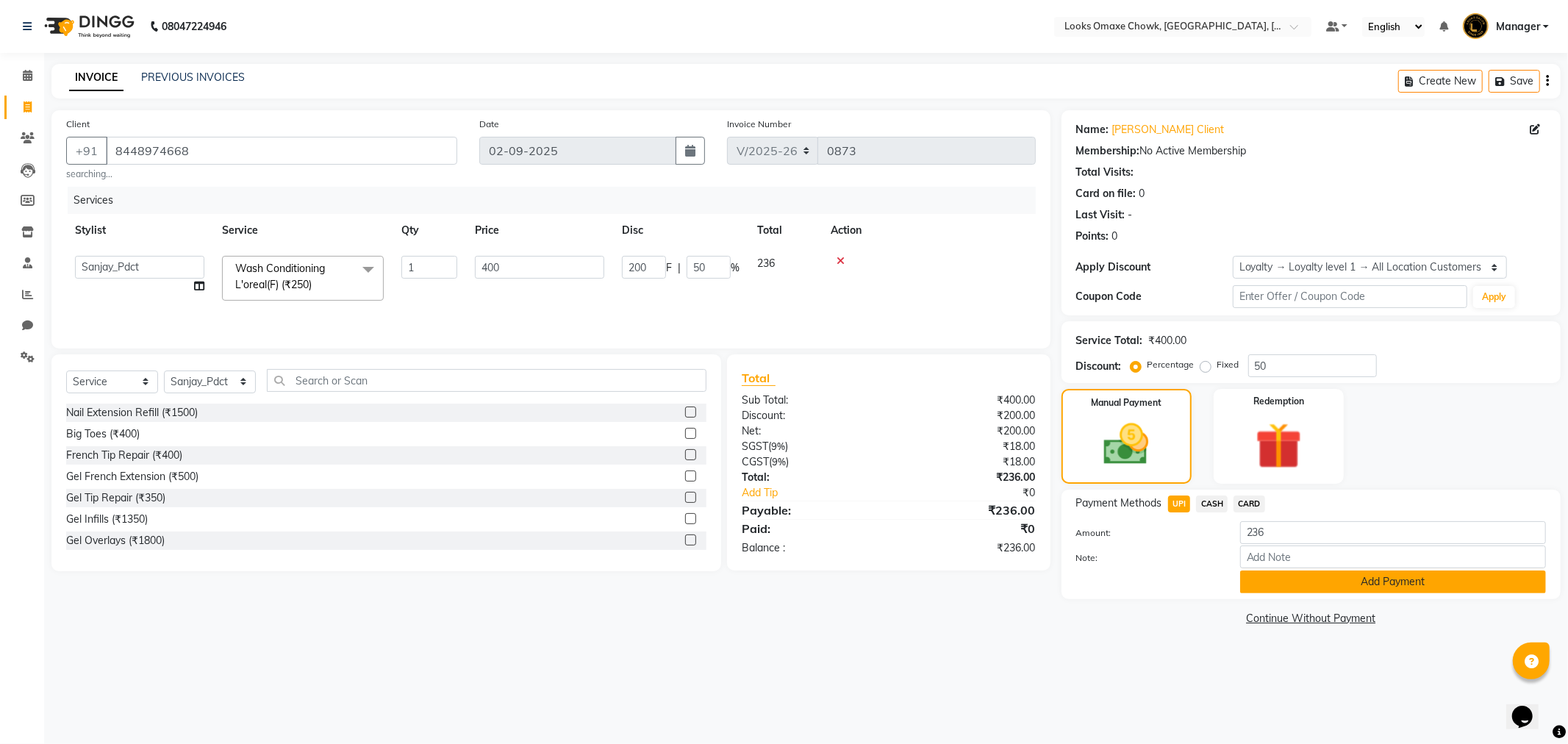
click at [1395, 585] on button "Add Payment" at bounding box center [1393, 581] width 306 height 23
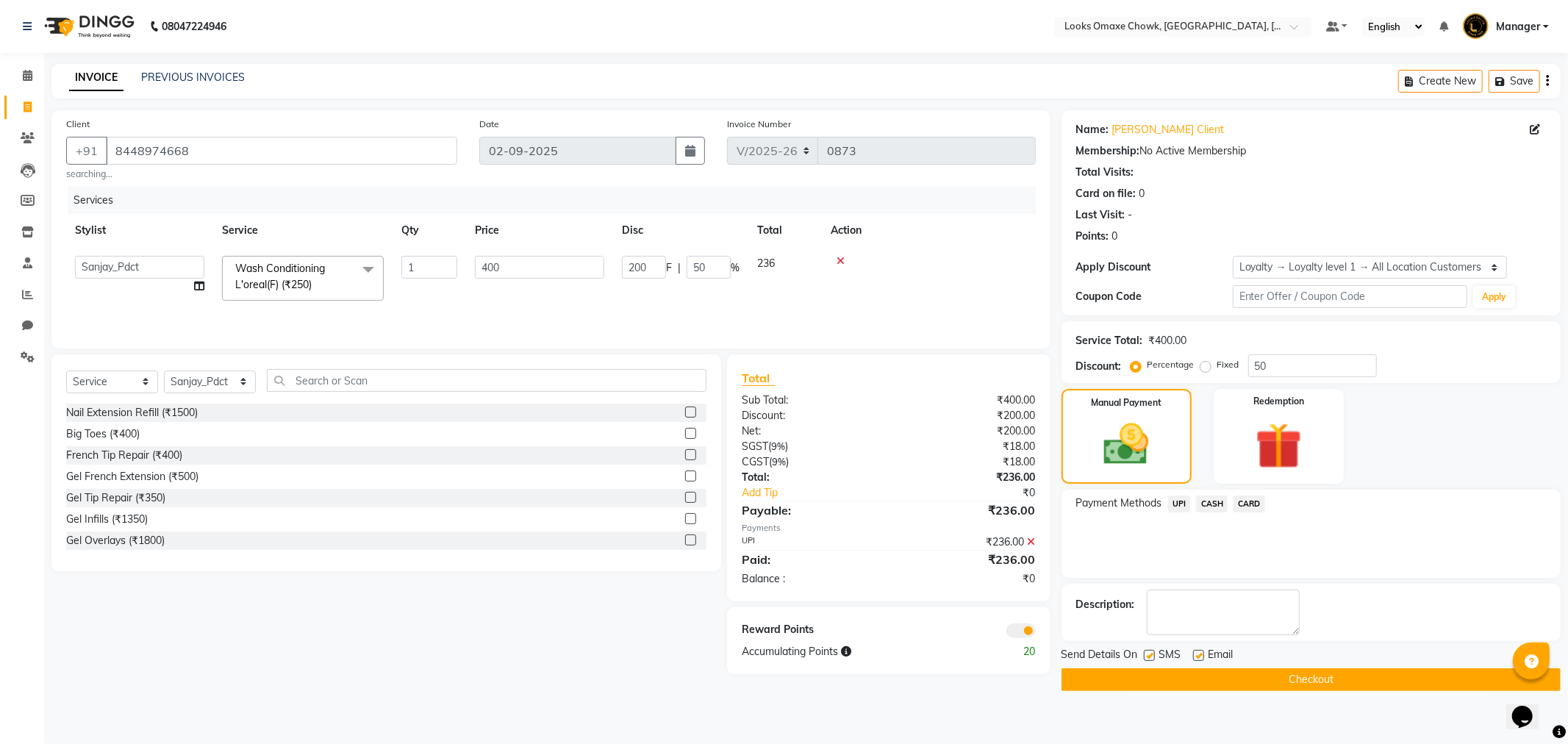
click at [1026, 630] on span at bounding box center [1021, 631] width 30 height 15
click at [1036, 632] on input "checkbox" at bounding box center [1036, 632] width 0 height 0
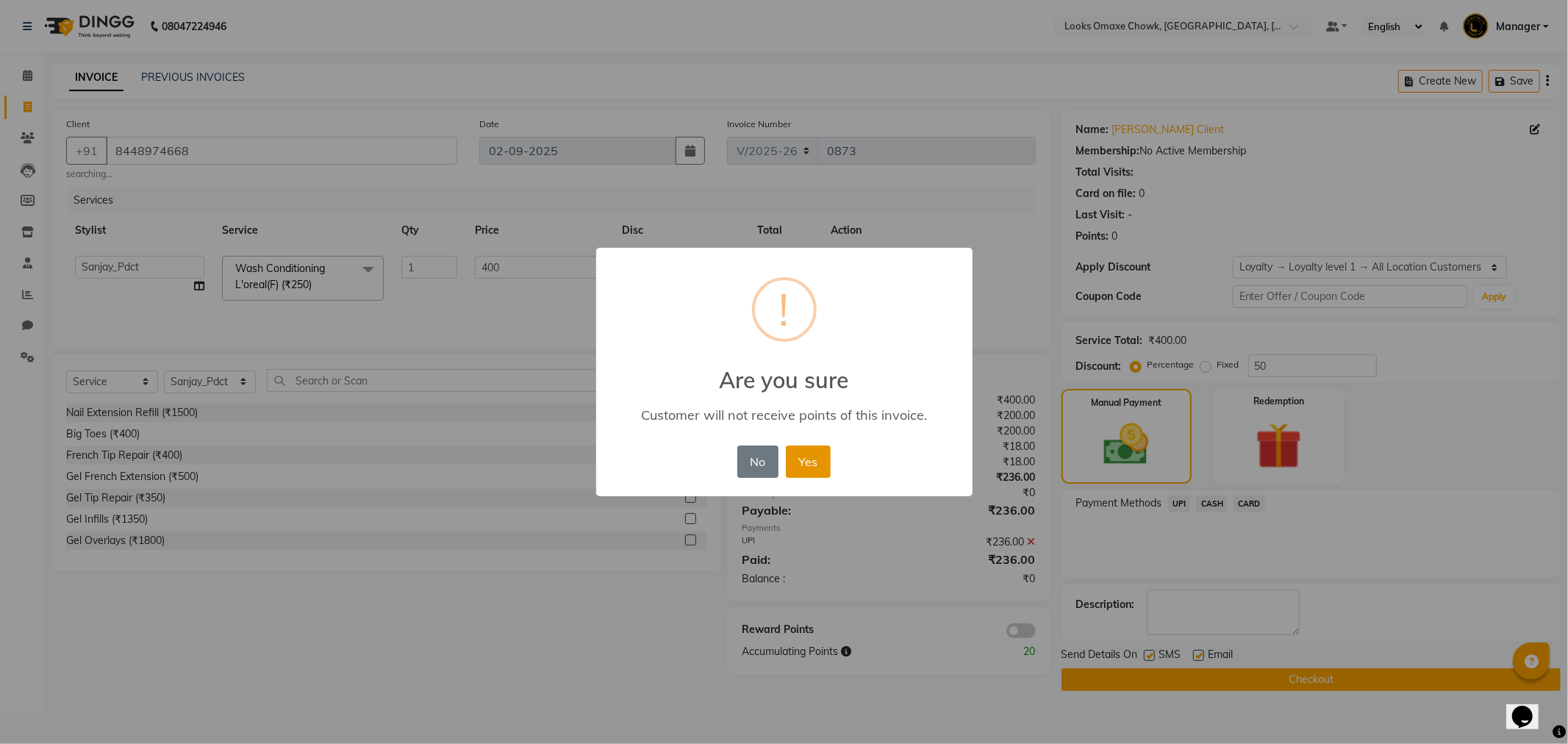
click at [822, 457] on button "Yes" at bounding box center [807, 461] width 44 height 33
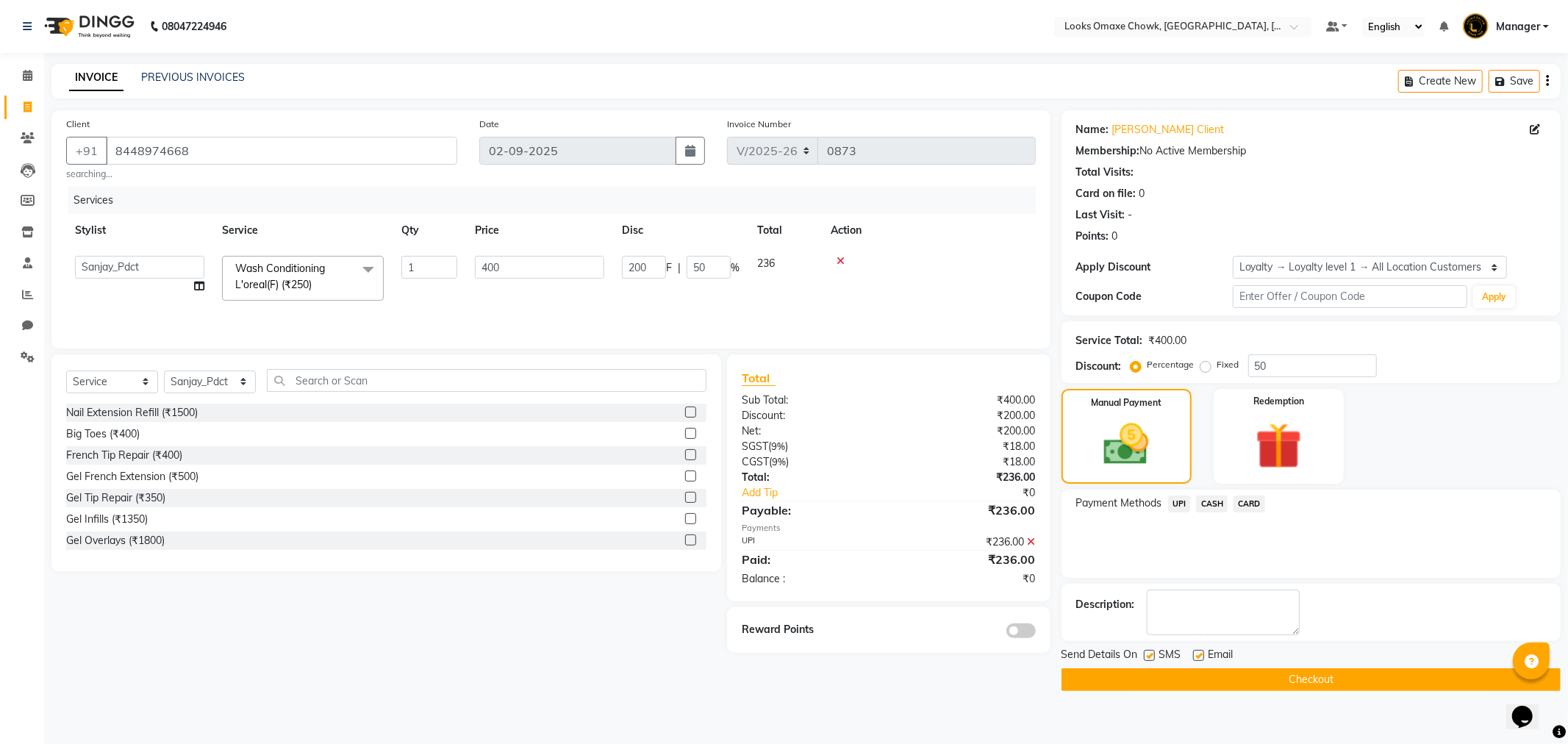
click at [1152, 656] on label at bounding box center [1149, 655] width 11 height 11
click at [1152, 656] on input "checkbox" at bounding box center [1149, 656] width 10 height 10
checkbox input "false"
click at [1250, 679] on button "Checkout" at bounding box center [1311, 679] width 499 height 23
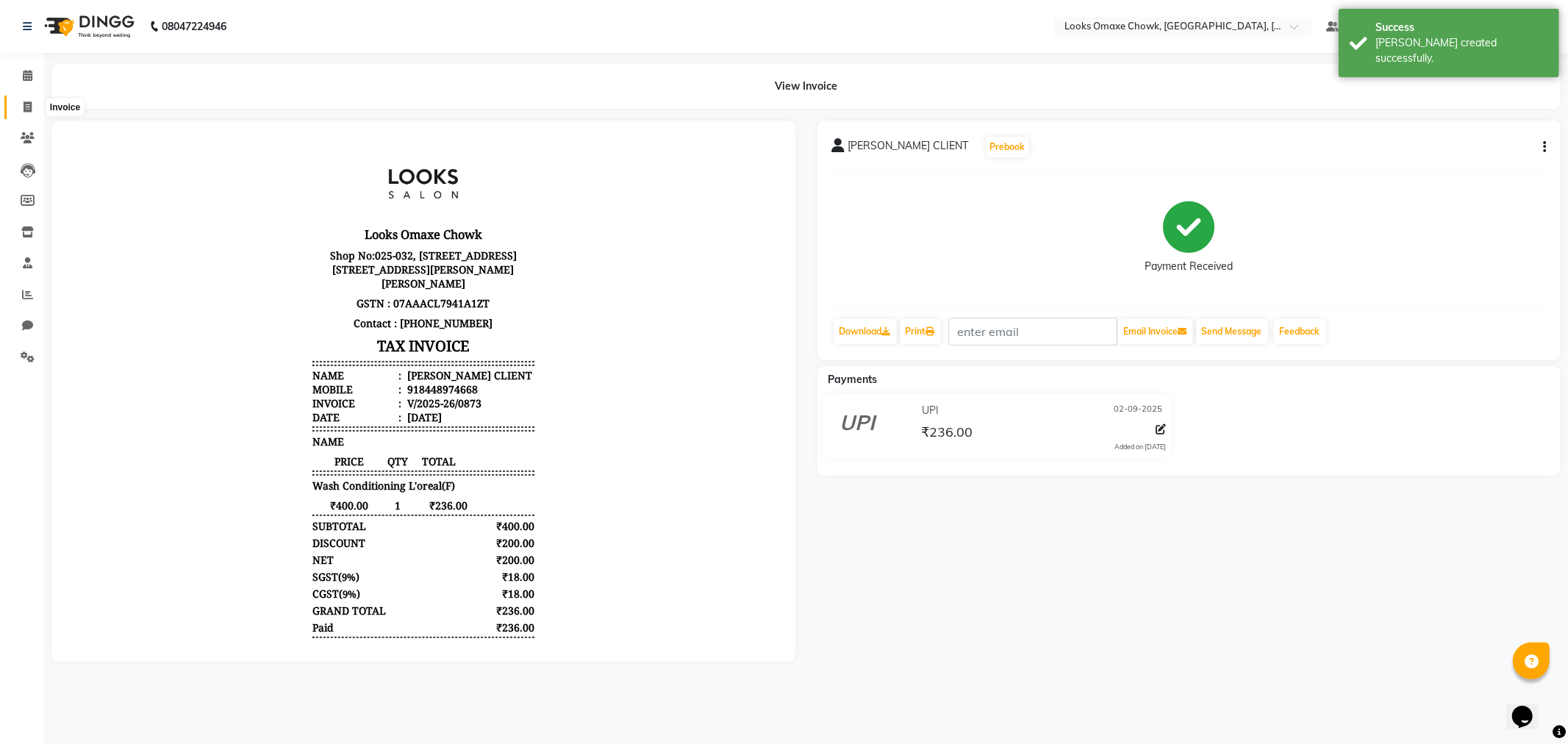
click at [34, 108] on span at bounding box center [28, 108] width 26 height 17
select select "service"
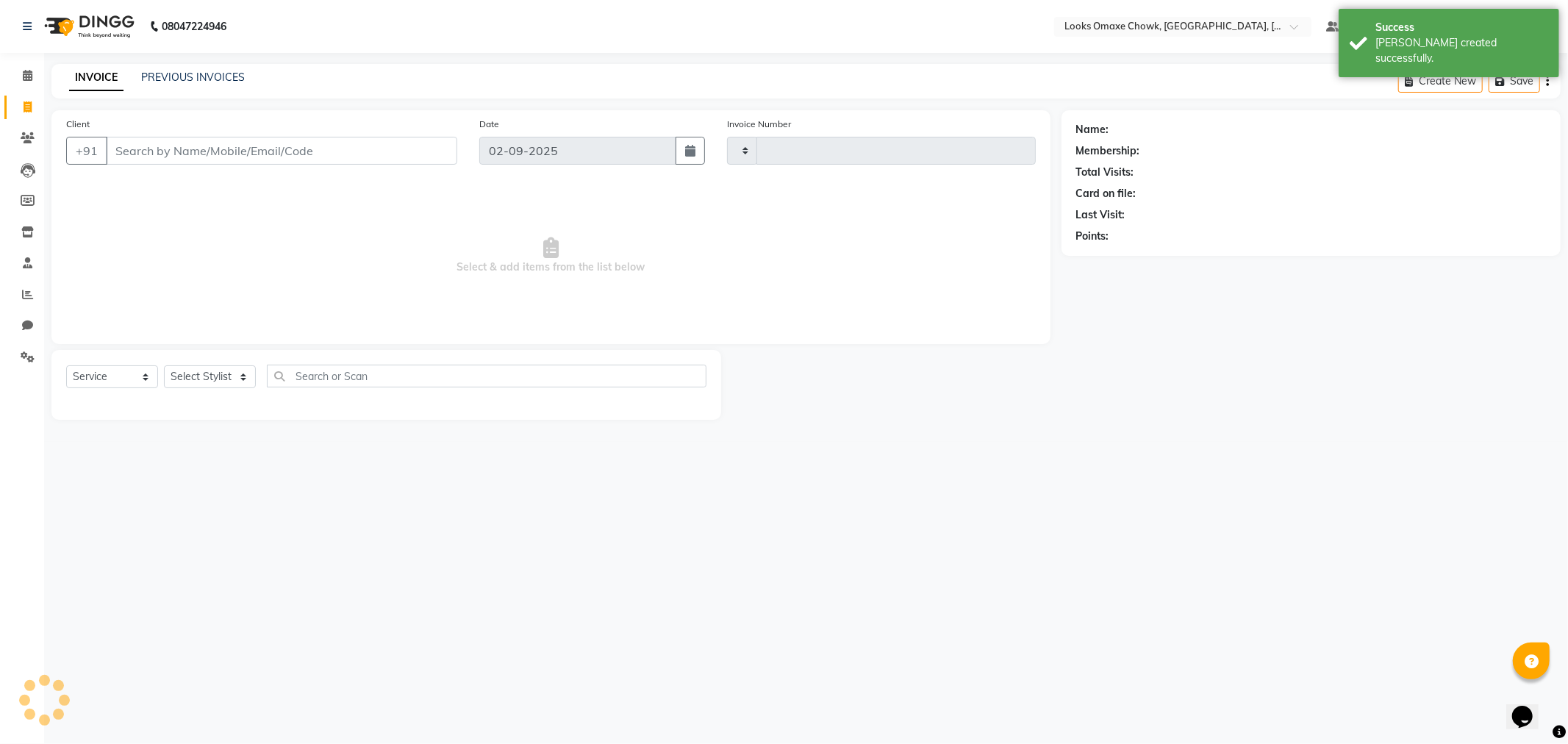
type input "0874"
select select "8121"
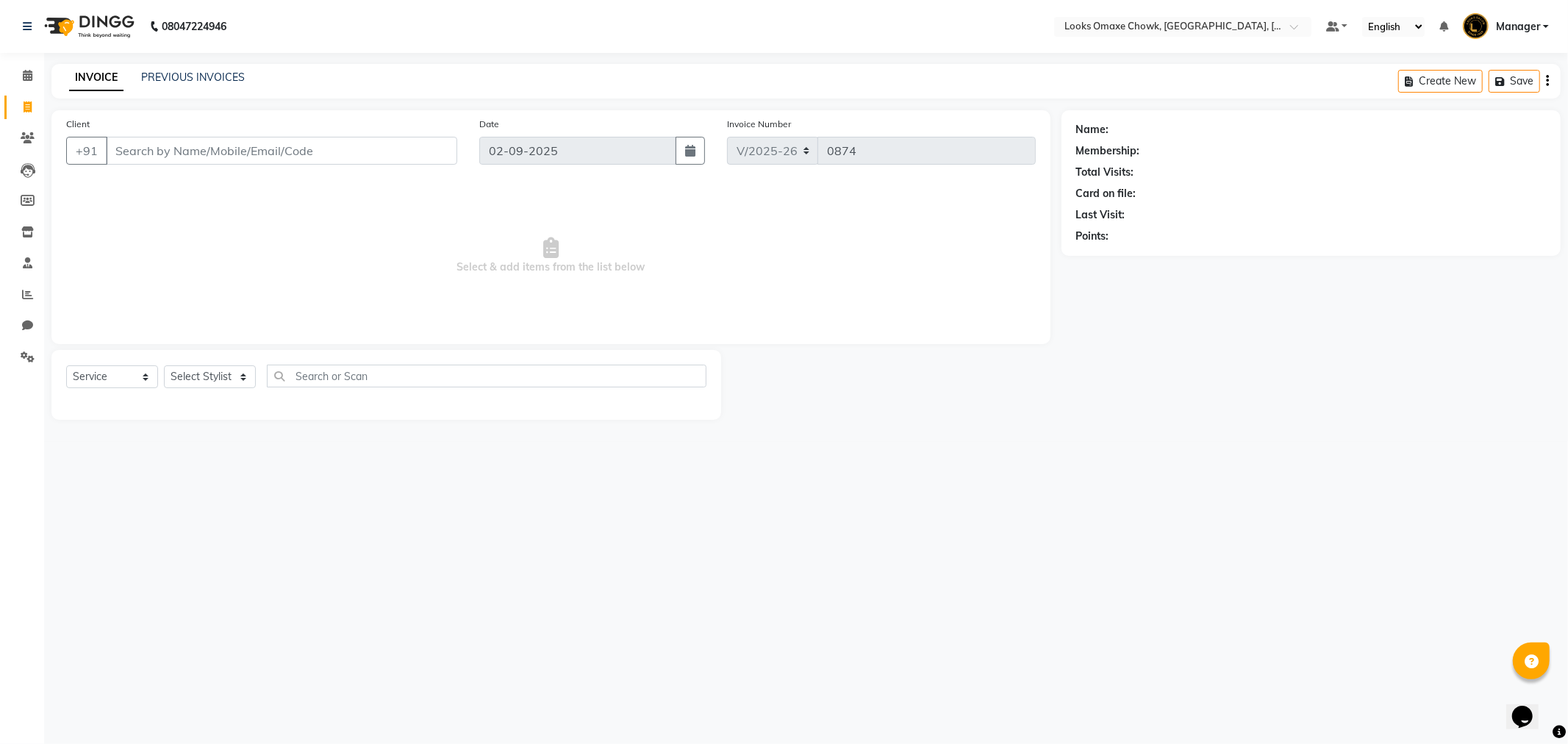
click at [1534, 31] on span "Manager" at bounding box center [1518, 27] width 44 height 16
click at [1551, 24] on ul "Default Panel My Panel English ENGLISH Español العربية मराठी हिंदी ગુજરાતી தமிழ…" at bounding box center [1437, 27] width 238 height 25
